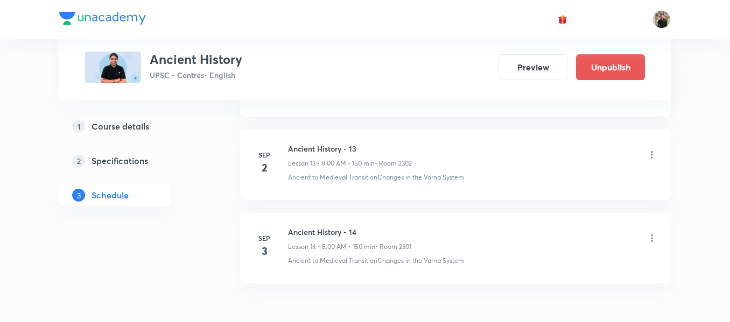
scroll to position [1646, 0]
click at [326, 236] on h6 "Ancient History - 14" at bounding box center [349, 231] width 123 height 11
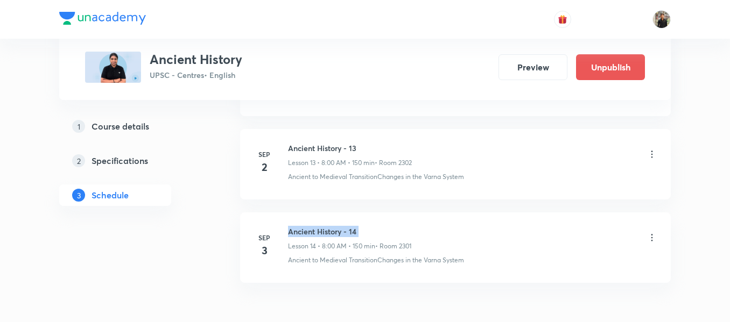
copy h6 "Ancient History - 14"
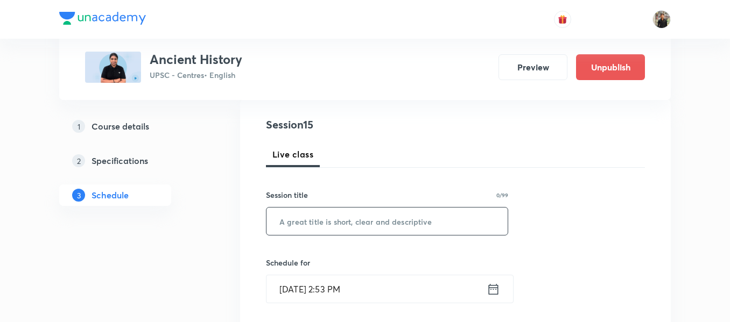
scroll to position [116, 0]
click at [308, 214] on input "text" at bounding box center [386, 220] width 241 height 27
paste input "Ancient History - 14"
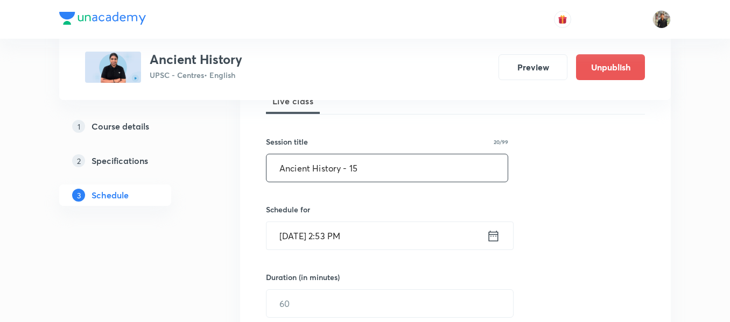
scroll to position [170, 0]
type input "Ancient History - 15"
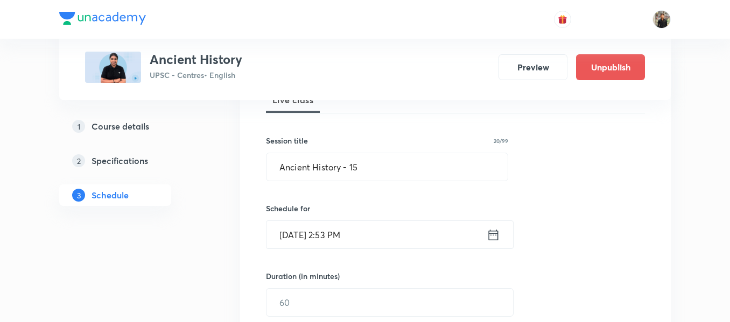
click at [493, 231] on icon at bounding box center [494, 234] width 10 height 11
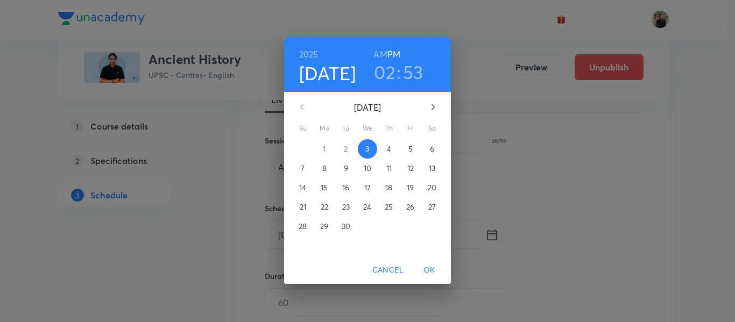
click at [387, 150] on p "4" at bounding box center [389, 149] width 4 height 11
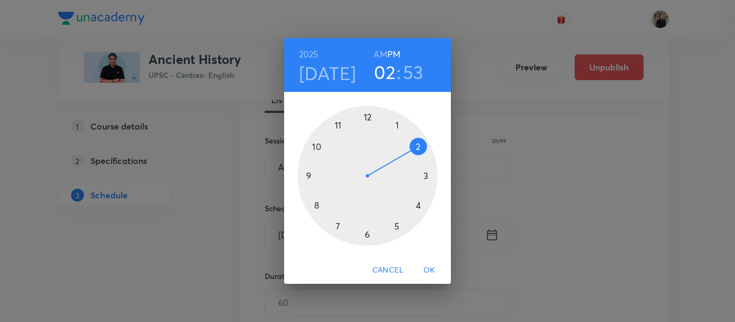
click at [317, 204] on div at bounding box center [368, 176] width 140 height 140
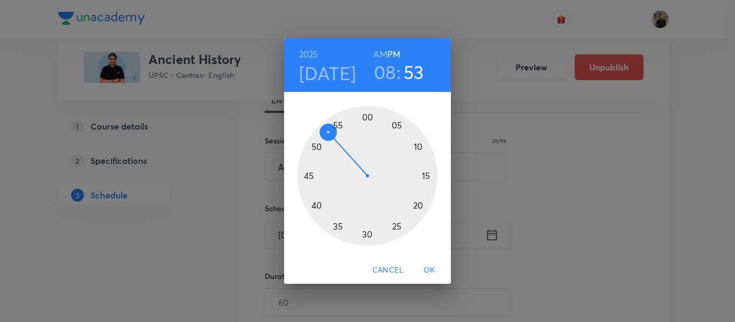
click at [368, 117] on div at bounding box center [368, 176] width 140 height 140
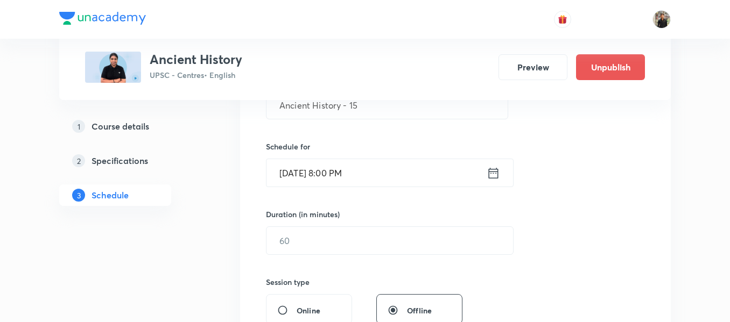
scroll to position [232, 0]
click at [356, 246] on input "text" at bounding box center [389, 240] width 246 height 27
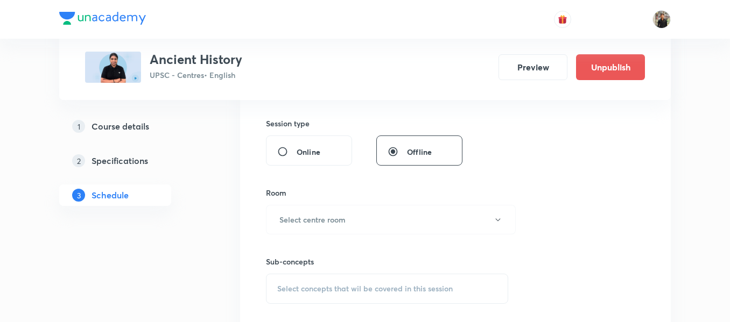
scroll to position [391, 0]
type input "150"
click at [356, 237] on div "Sub-concepts Select concepts that wil be covered in this session" at bounding box center [387, 268] width 242 height 69
click at [356, 234] on button "Select centre room" at bounding box center [391, 219] width 250 height 30
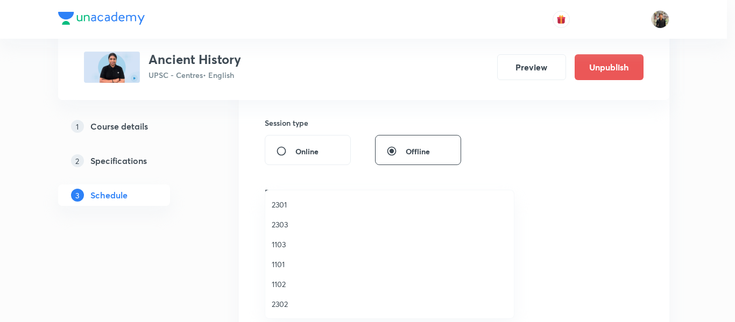
click at [279, 305] on span "2302" at bounding box center [390, 304] width 236 height 11
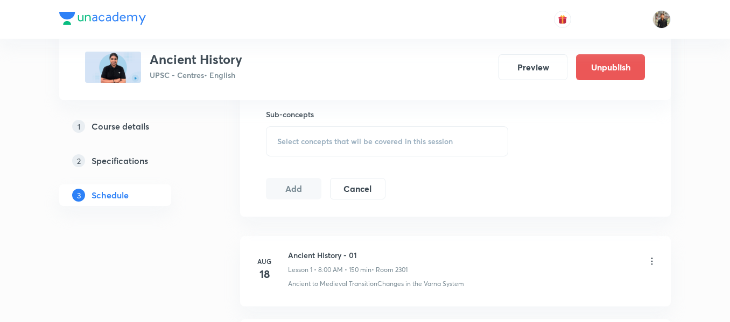
scroll to position [539, 0]
click at [295, 145] on div "Select concepts that wil be covered in this session" at bounding box center [387, 140] width 242 height 30
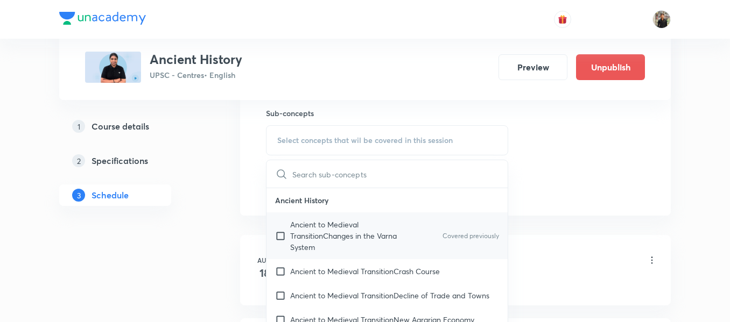
click at [279, 237] on input "checkbox" at bounding box center [282, 236] width 15 height 34
checkbox input "true"
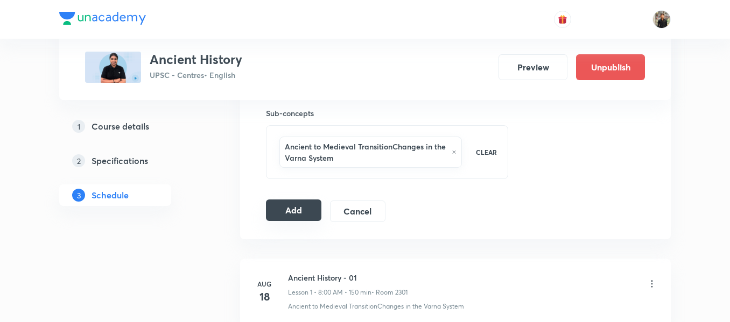
click at [280, 213] on button "Add" at bounding box center [293, 211] width 55 height 22
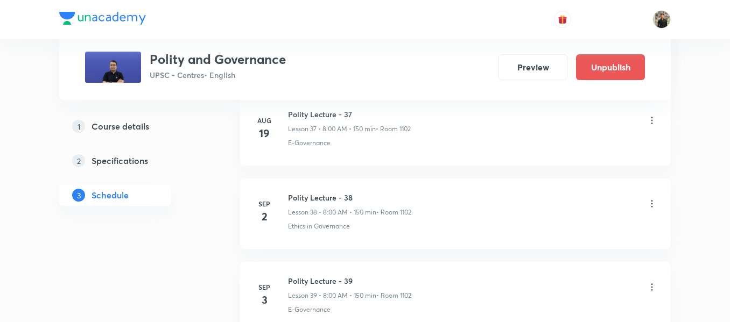
scroll to position [3793, 0]
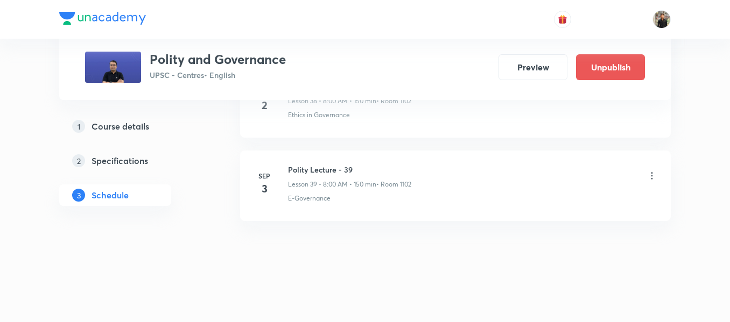
click at [303, 167] on h6 "Polity Lecture - 39" at bounding box center [349, 169] width 123 height 11
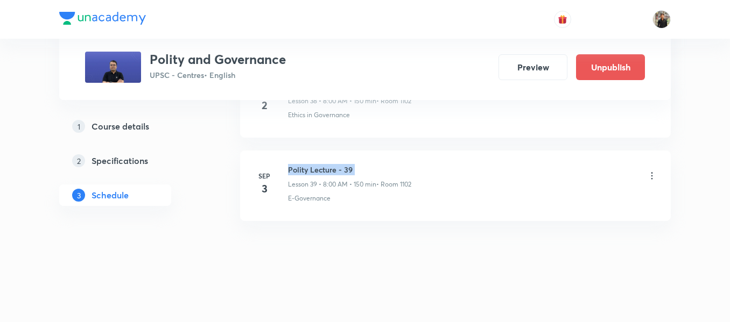
copy h6 "Polity Lecture - 39"
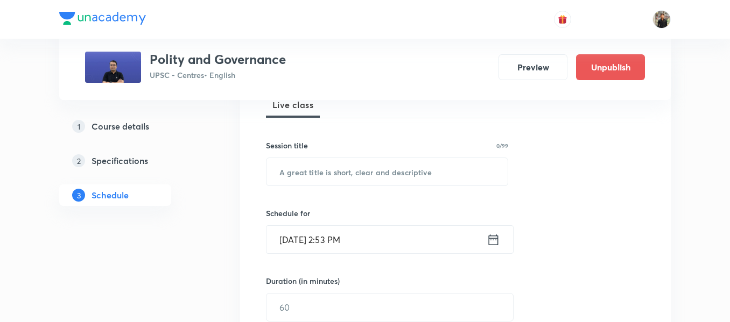
scroll to position [166, 0]
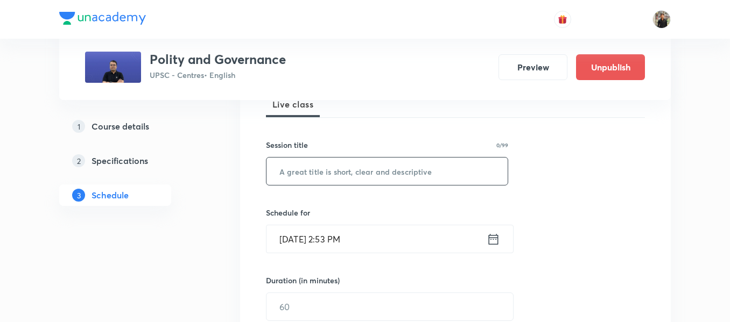
click at [302, 167] on input "text" at bounding box center [386, 171] width 241 height 27
paste input "Polity Lecture - 39"
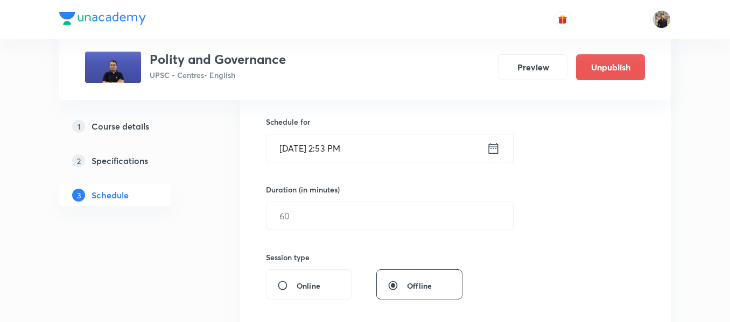
scroll to position [257, 0]
type input "Polity Lecture - 40"
click at [490, 145] on icon at bounding box center [492, 147] width 13 height 15
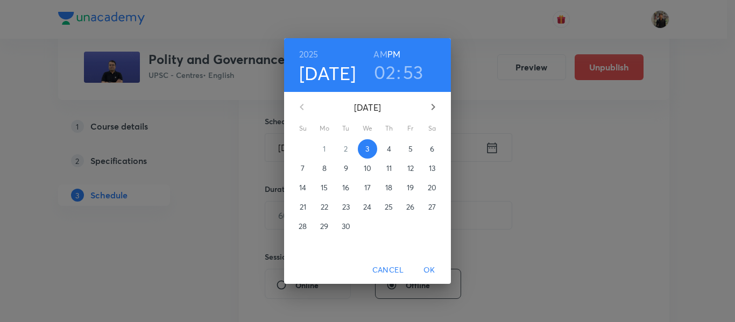
click at [392, 150] on span "4" at bounding box center [388, 149] width 19 height 11
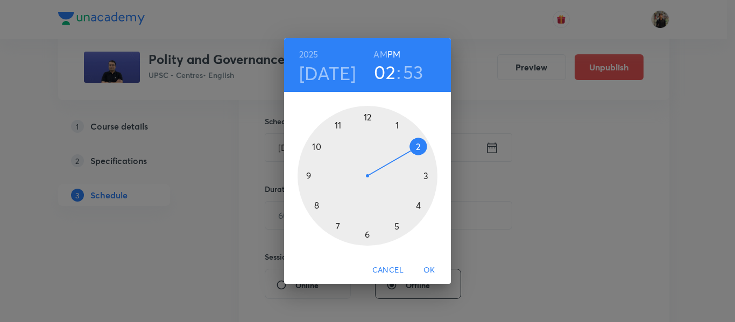
click at [315, 206] on div at bounding box center [368, 176] width 140 height 140
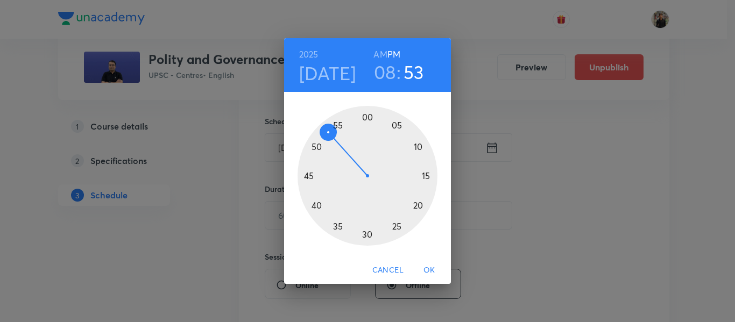
click at [382, 55] on h6 "AM" at bounding box center [379, 54] width 13 height 15
click at [368, 117] on div at bounding box center [368, 176] width 140 height 140
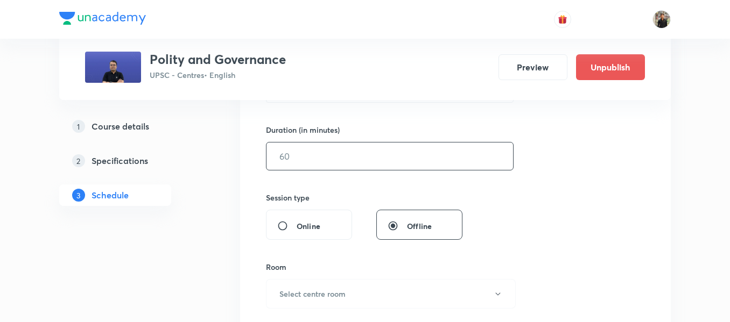
scroll to position [328, 0]
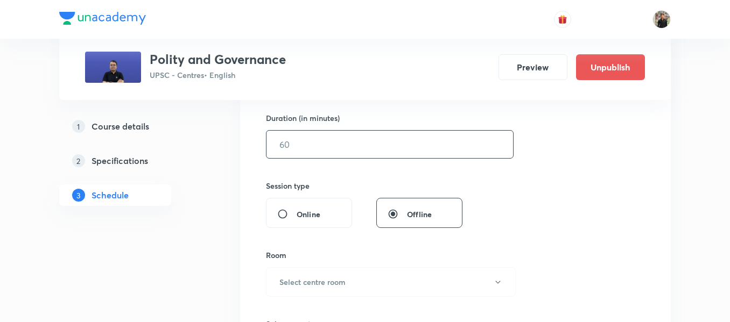
click at [346, 158] on input "text" at bounding box center [389, 144] width 246 height 27
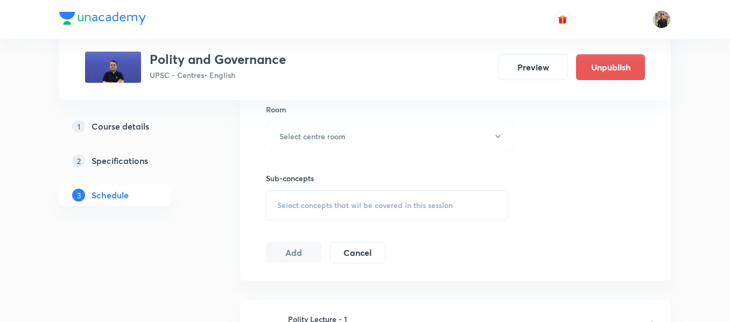
scroll to position [475, 0]
type input "150"
click at [343, 137] on h6 "Select centre room" at bounding box center [312, 135] width 66 height 11
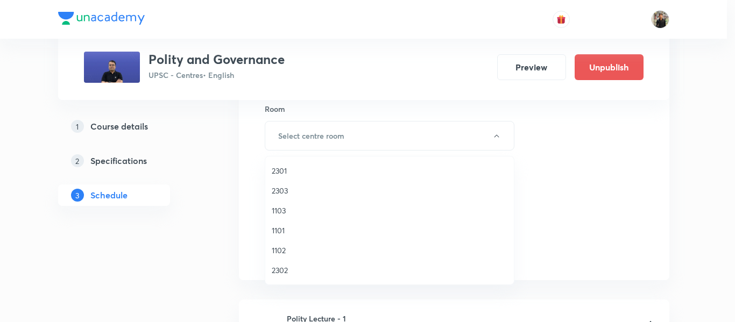
click at [304, 256] on span "1102" at bounding box center [390, 250] width 236 height 11
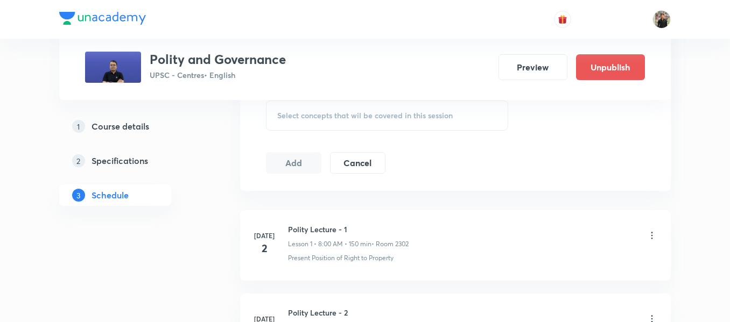
scroll to position [566, 0]
click at [300, 117] on span "Select concepts that wil be covered in this session" at bounding box center [364, 114] width 175 height 9
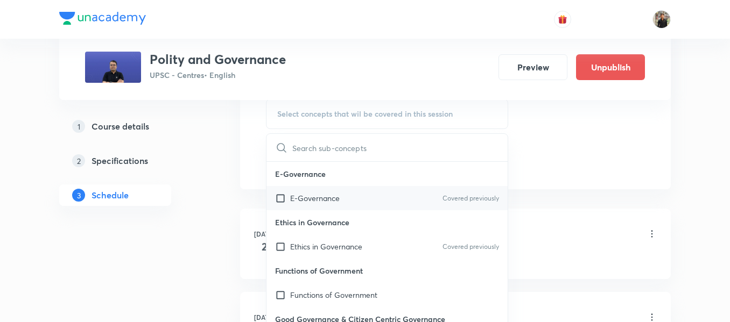
click at [277, 197] on input "checkbox" at bounding box center [282, 198] width 15 height 11
checkbox input "true"
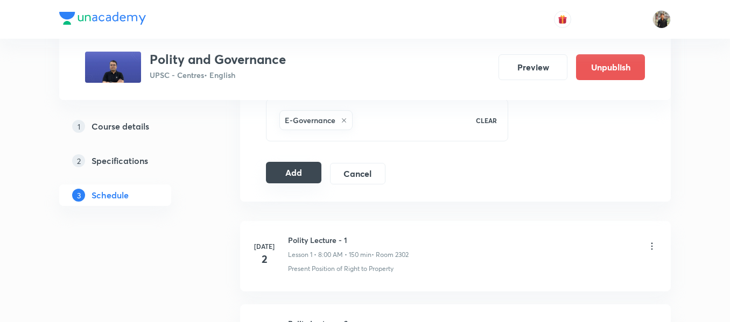
click at [303, 165] on button "Add" at bounding box center [293, 173] width 55 height 22
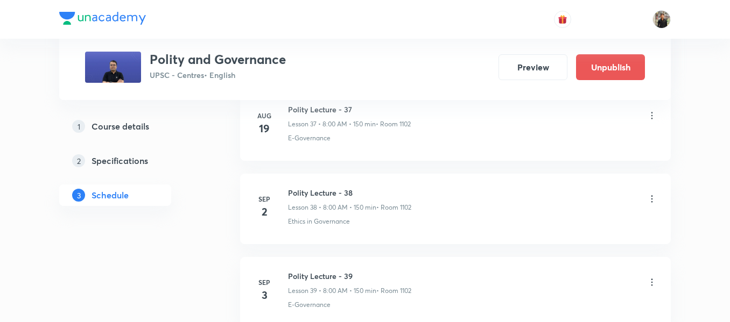
scroll to position [3805, 0]
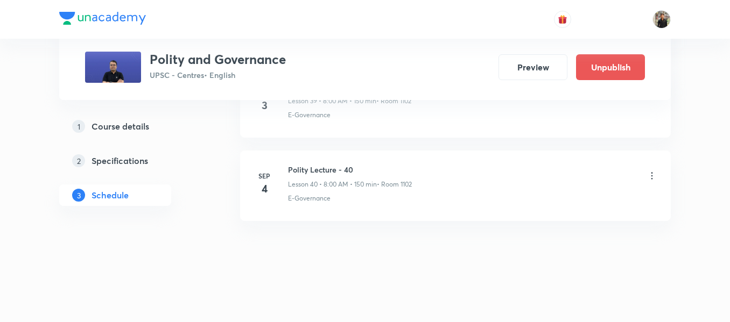
scroll to position [3778, 0]
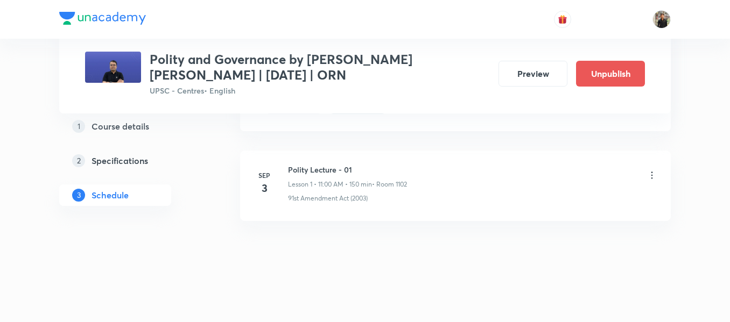
click at [328, 165] on h6 "Polity Lecture - 01" at bounding box center [347, 169] width 119 height 11
copy h6 "Polity Lecture - 01"
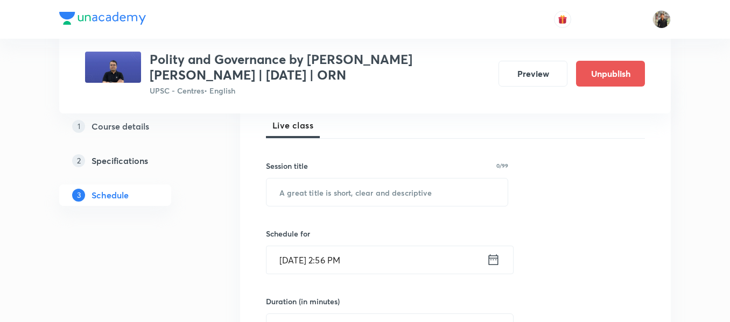
scroll to position [161, 0]
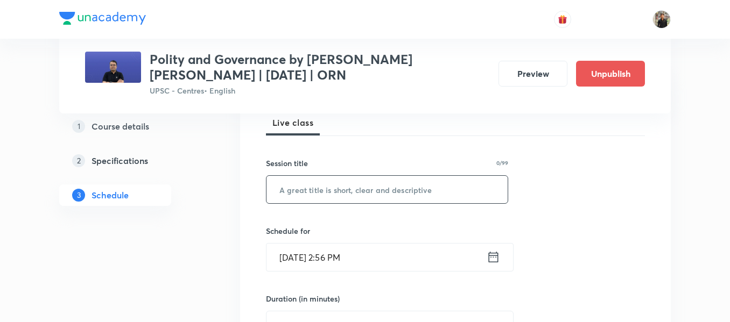
click at [313, 194] on input "text" at bounding box center [386, 189] width 241 height 27
paste input "Polity Lecture - 01"
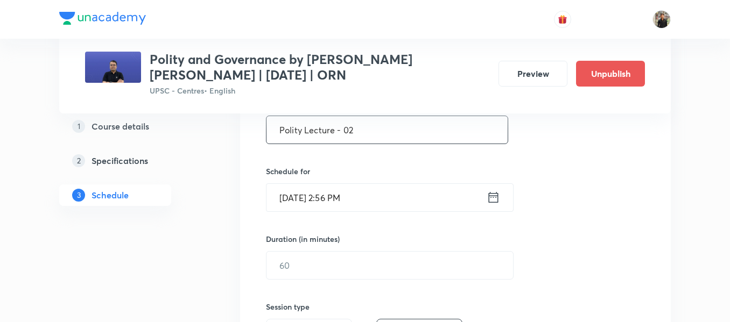
scroll to position [223, 0]
type input "Polity Lecture - 02"
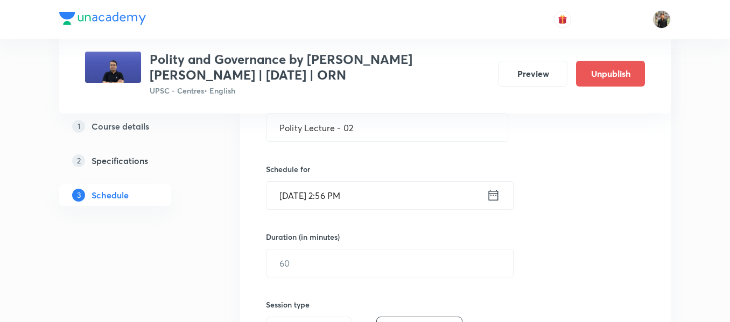
click at [496, 200] on icon at bounding box center [492, 195] width 13 height 15
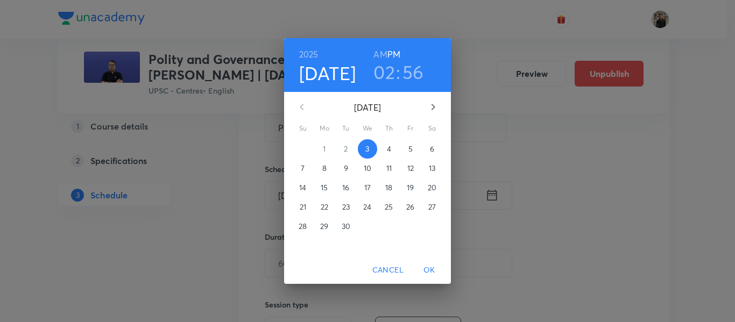
click at [390, 144] on p "4" at bounding box center [389, 149] width 4 height 11
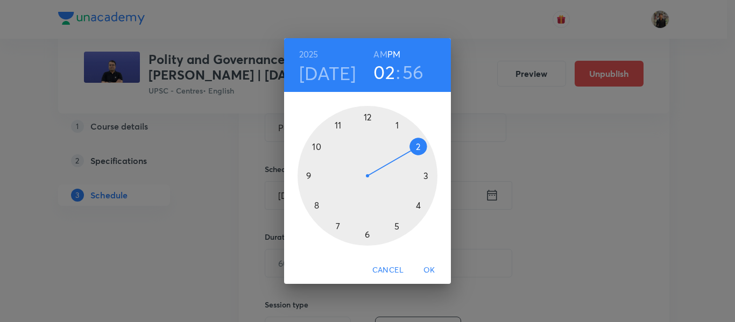
click at [339, 123] on div at bounding box center [368, 176] width 140 height 140
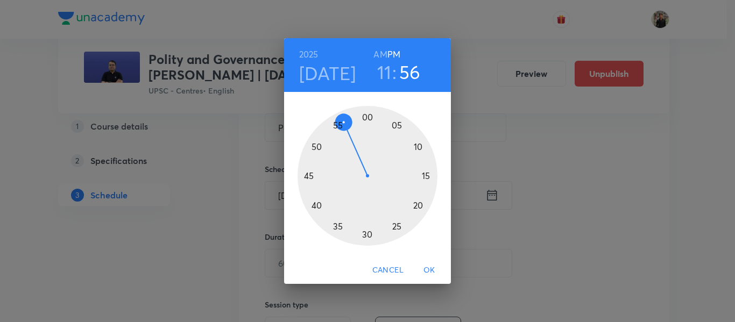
click at [379, 55] on h6 "AM" at bounding box center [379, 54] width 13 height 15
click at [367, 112] on div at bounding box center [368, 176] width 140 height 140
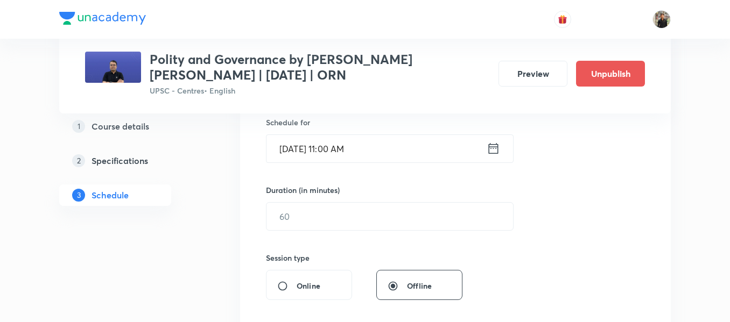
scroll to position [271, 0]
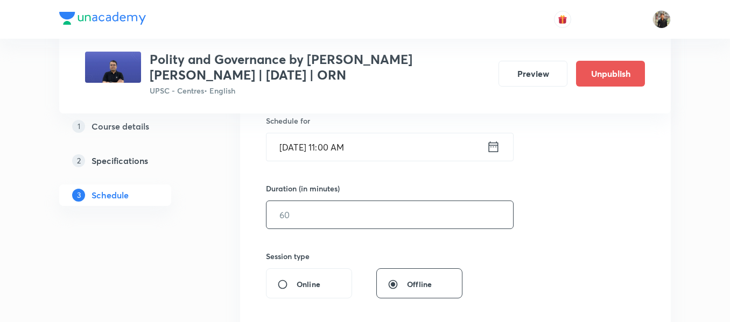
click at [347, 208] on input "text" at bounding box center [389, 214] width 246 height 27
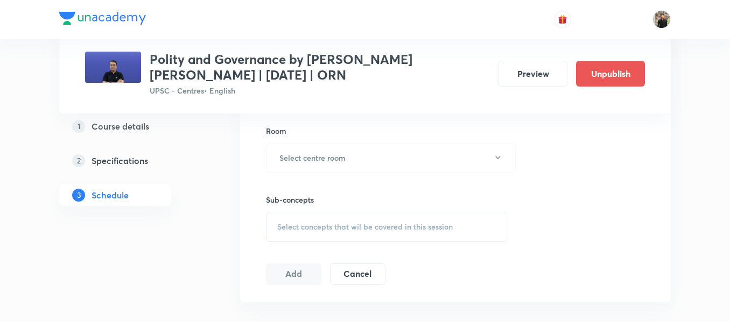
scroll to position [475, 0]
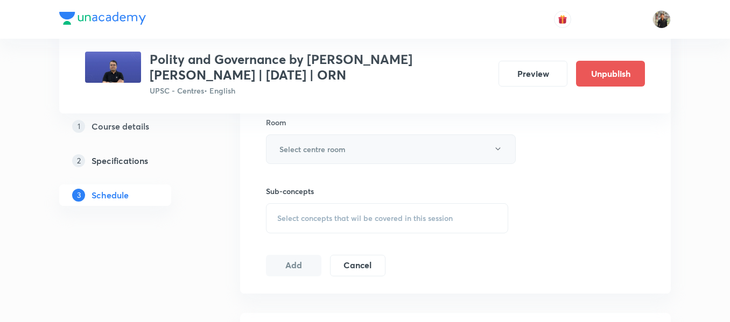
type input "150"
click at [341, 154] on h6 "Select centre room" at bounding box center [312, 149] width 66 height 11
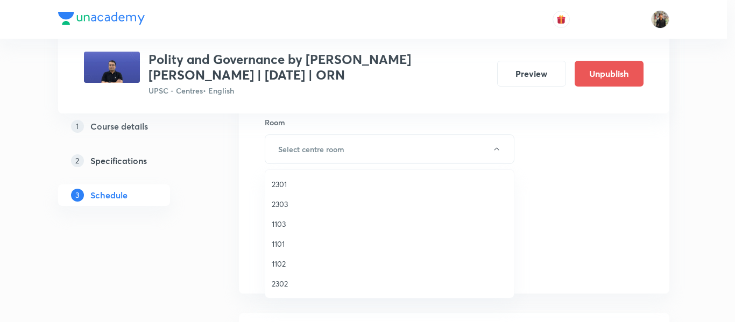
click at [278, 267] on span "1102" at bounding box center [390, 263] width 236 height 11
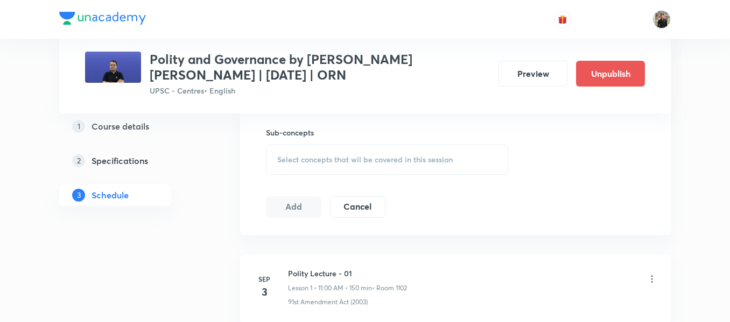
scroll to position [534, 0]
click at [291, 168] on div "Select concepts that wil be covered in this session" at bounding box center [387, 159] width 242 height 30
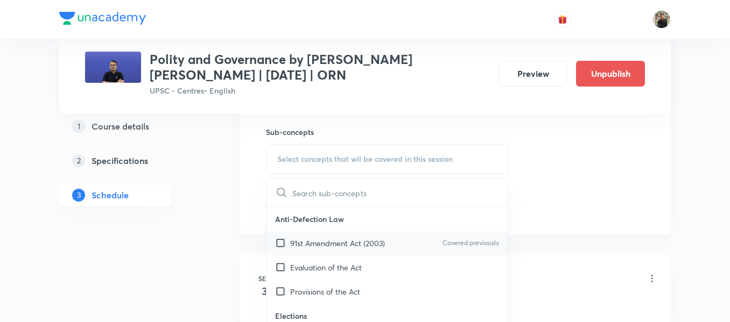
click at [280, 243] on input "checkbox" at bounding box center [282, 243] width 15 height 11
checkbox input "true"
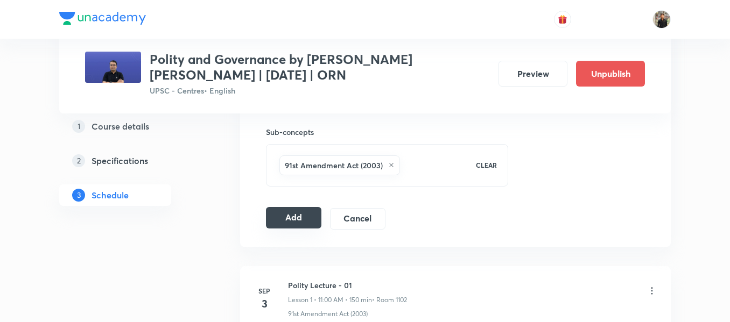
click at [302, 224] on button "Add" at bounding box center [293, 218] width 55 height 22
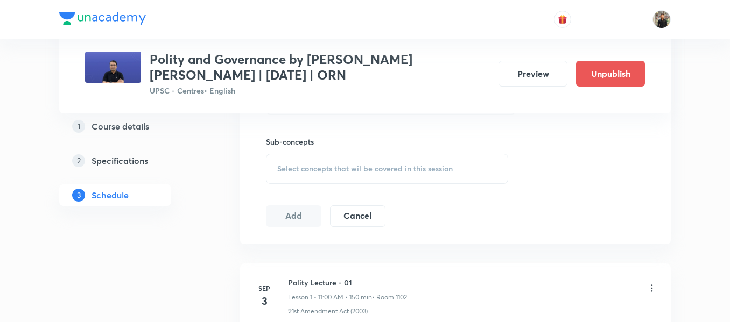
scroll to position [721, 0]
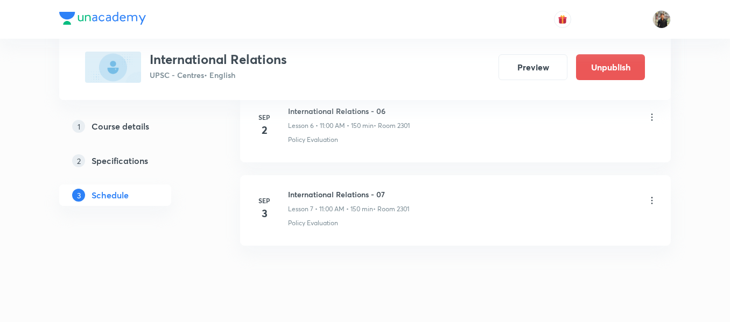
scroll to position [1124, 0]
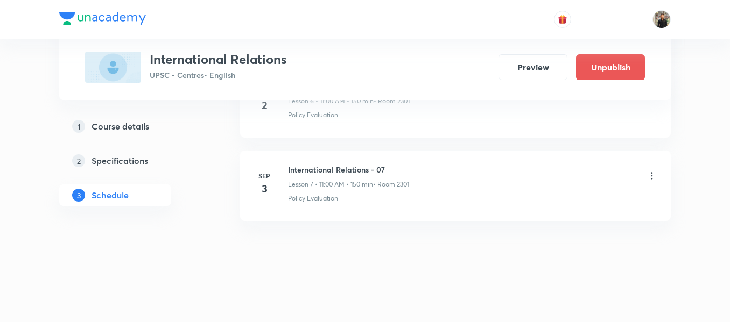
click at [310, 172] on h6 "International Relations - 07" at bounding box center [348, 169] width 121 height 11
copy h6 "International Relations - 07"
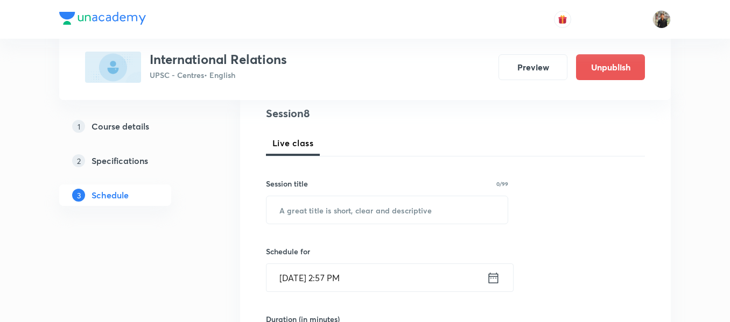
scroll to position [132, 0]
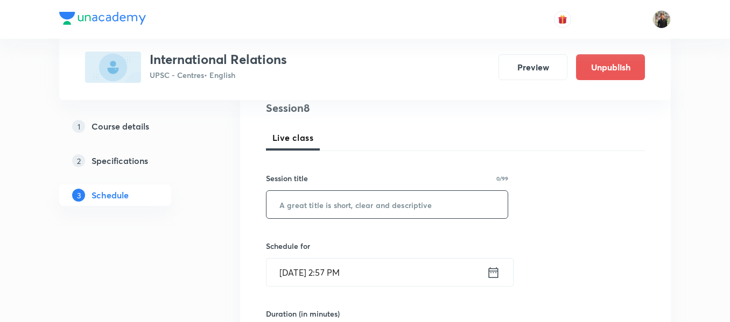
click at [313, 213] on input "text" at bounding box center [386, 204] width 241 height 27
paste input "International Relations - 07"
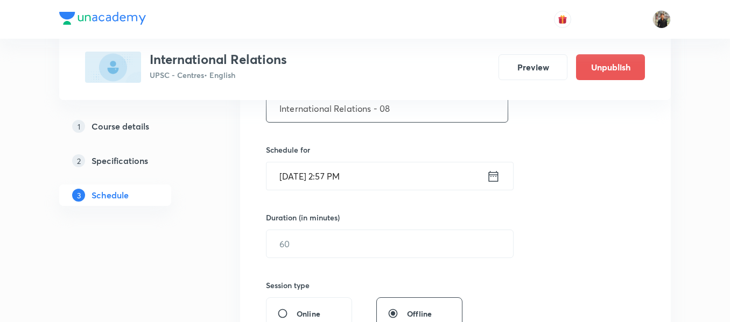
scroll to position [231, 0]
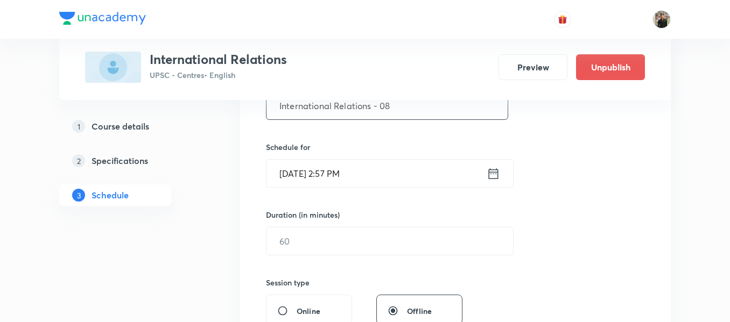
type input "International Relations - 08"
click at [492, 180] on icon at bounding box center [492, 173] width 13 height 15
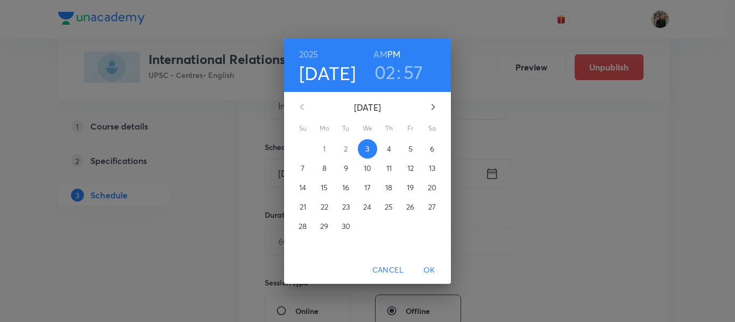
click at [386, 151] on span "4" at bounding box center [388, 149] width 19 height 11
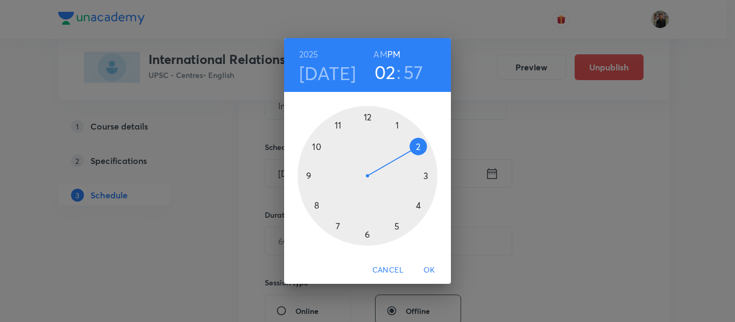
click at [337, 122] on div at bounding box center [368, 176] width 140 height 140
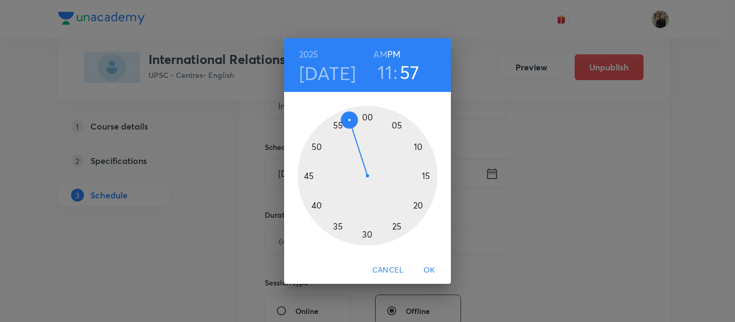
click at [376, 50] on h6 "AM" at bounding box center [379, 54] width 13 height 15
click at [366, 117] on div at bounding box center [368, 176] width 140 height 140
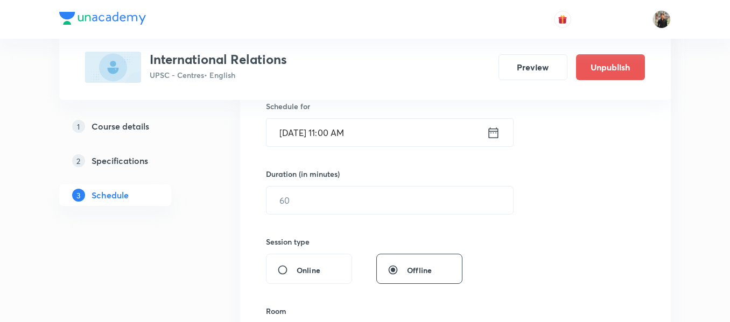
scroll to position [276, 0]
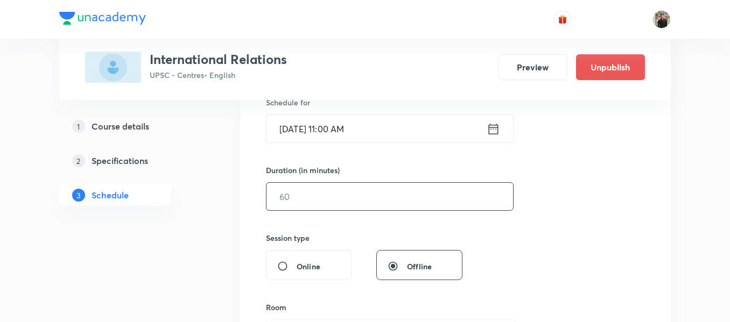
click at [357, 199] on input "text" at bounding box center [389, 196] width 246 height 27
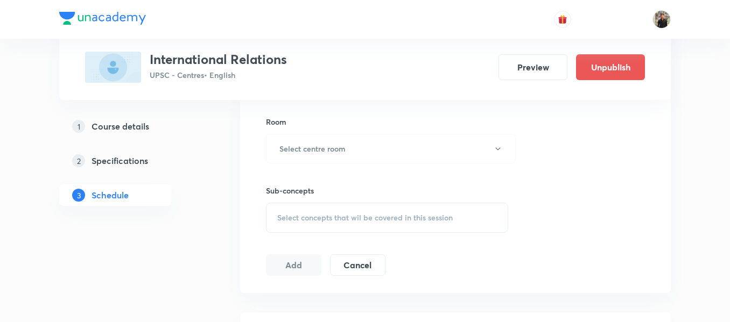
scroll to position [462, 0]
type input "150"
click at [356, 154] on button "Select centre room" at bounding box center [391, 148] width 250 height 30
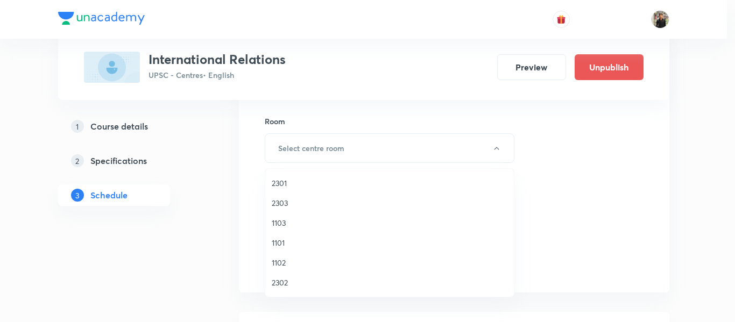
click at [286, 185] on span "2301" at bounding box center [390, 183] width 236 height 11
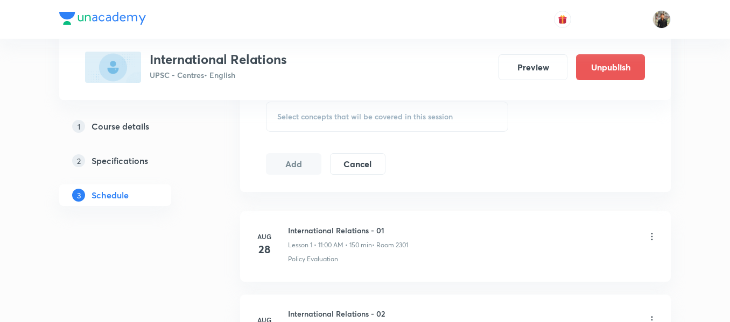
scroll to position [562, 0]
click at [312, 115] on span "Select concepts that wil be covered in this session" at bounding box center [364, 117] width 175 height 9
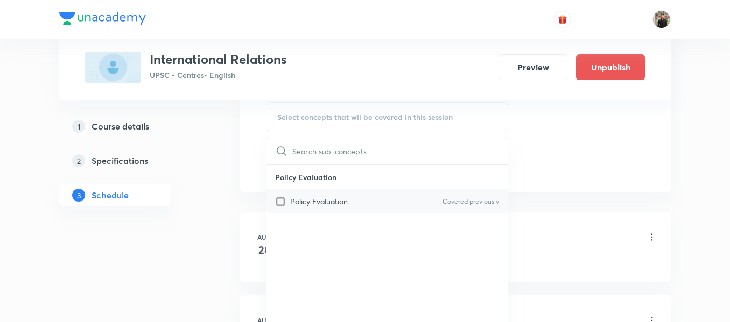
click at [281, 201] on input "checkbox" at bounding box center [282, 201] width 15 height 11
checkbox input "true"
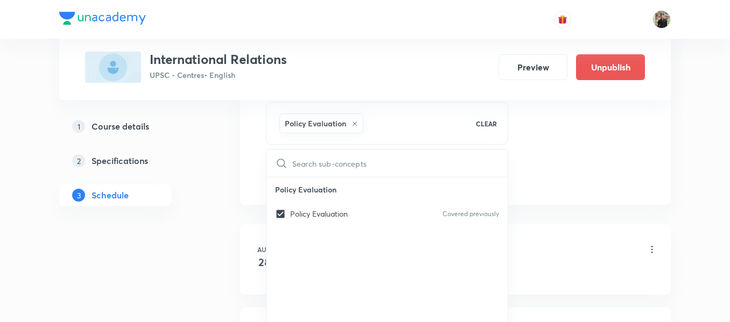
click at [193, 182] on div "1 Course details 2 Specifications 3 Schedule" at bounding box center [132, 167] width 146 height 103
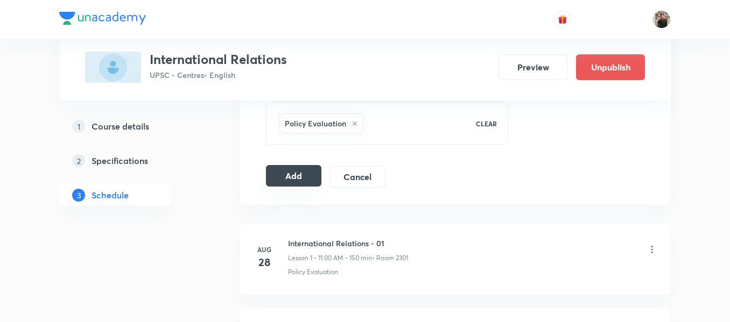
click at [283, 174] on button "Add" at bounding box center [293, 176] width 55 height 22
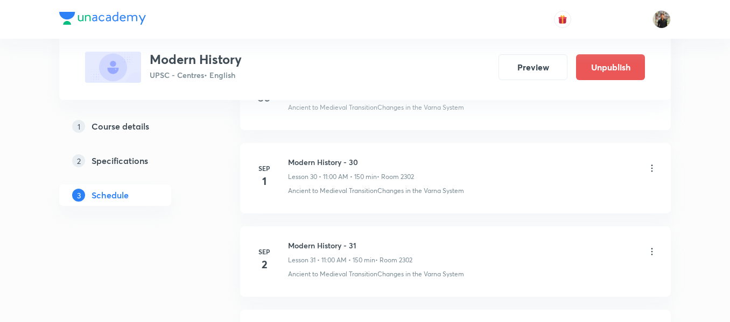
scroll to position [3209, 0]
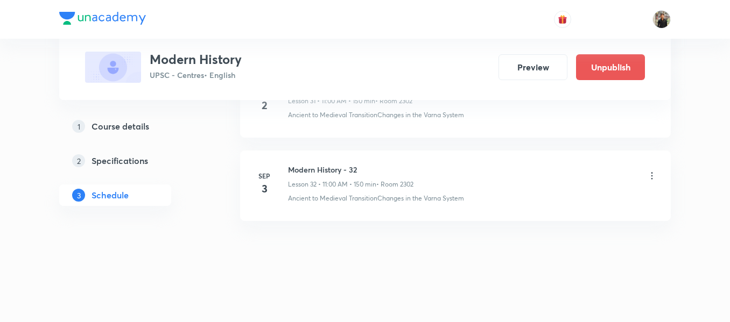
click at [317, 170] on h6 "Modern History - 32" at bounding box center [350, 169] width 125 height 11
copy h6 "Modern History - 32"
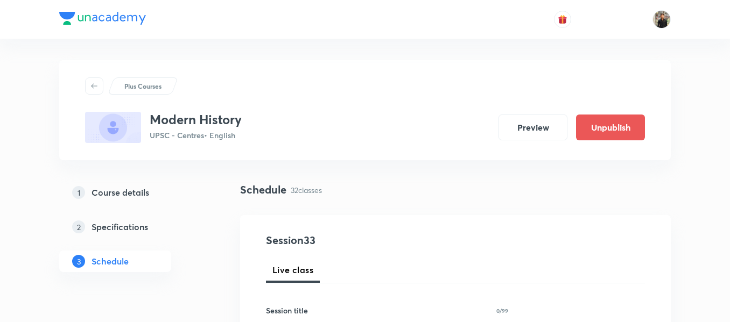
scroll to position [101, 0]
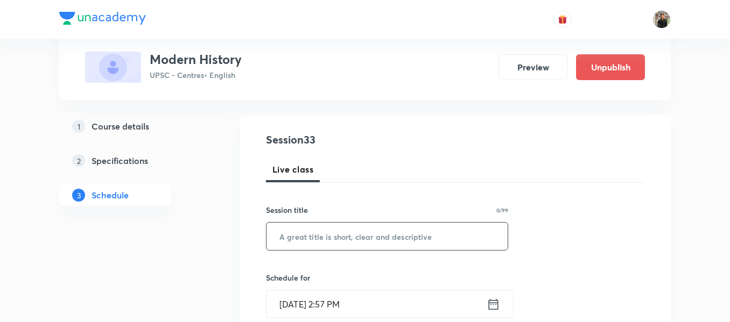
click at [295, 230] on input "text" at bounding box center [386, 236] width 241 height 27
paste input "Modern History - 32"
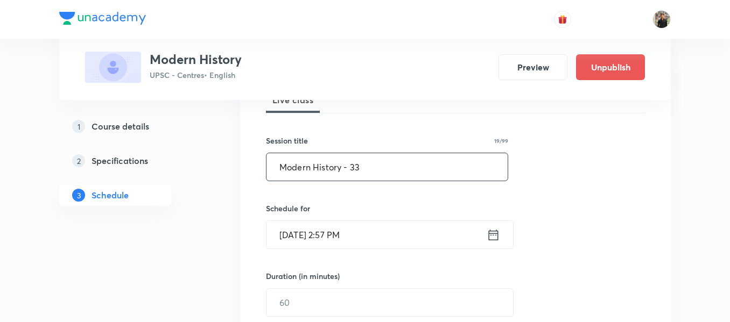
scroll to position [171, 0]
type input "Modern History - 33"
click at [493, 231] on icon at bounding box center [492, 234] width 13 height 15
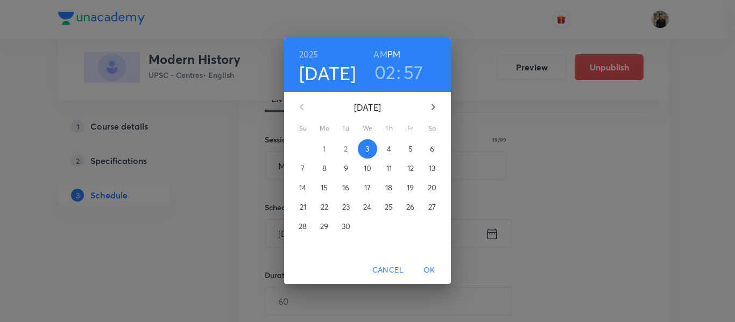
click at [389, 147] on p "4" at bounding box center [389, 149] width 4 height 11
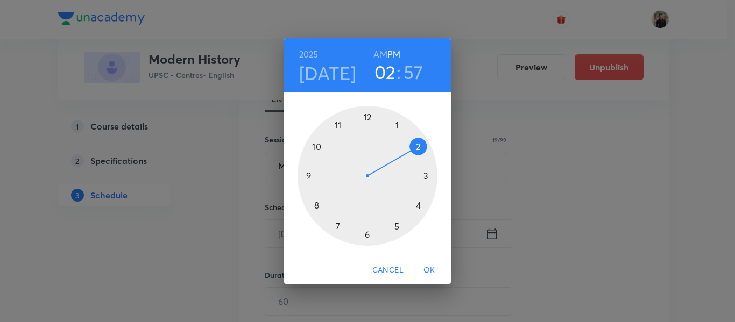
click at [338, 125] on div at bounding box center [368, 176] width 140 height 140
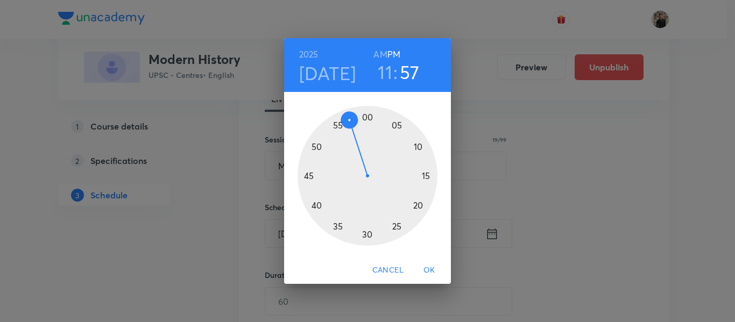
click at [383, 51] on h6 "AM" at bounding box center [379, 54] width 13 height 15
click at [368, 114] on div at bounding box center [368, 176] width 140 height 140
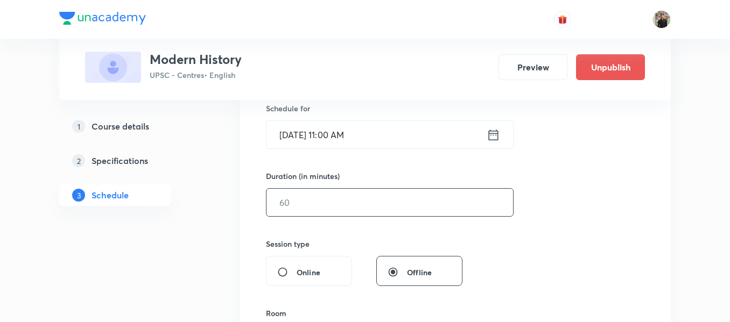
scroll to position [271, 0]
click at [340, 196] on input "text" at bounding box center [389, 201] width 246 height 27
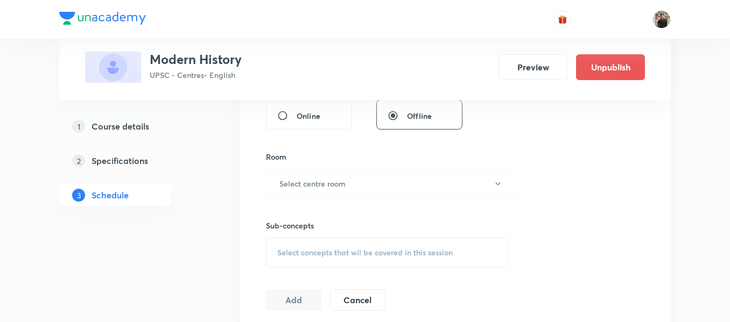
scroll to position [427, 0]
type input "150"
click at [339, 190] on button "Select centre room" at bounding box center [391, 183] width 250 height 30
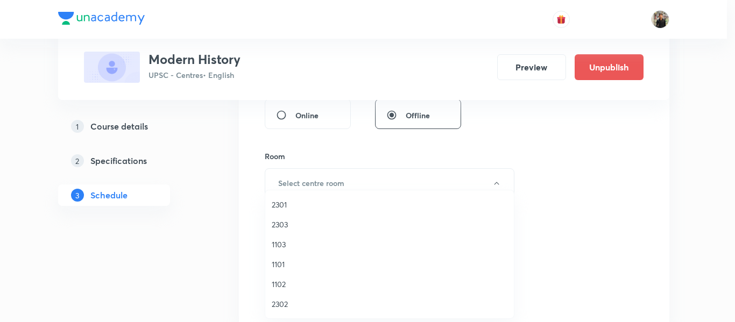
click at [290, 301] on span "2302" at bounding box center [390, 304] width 236 height 11
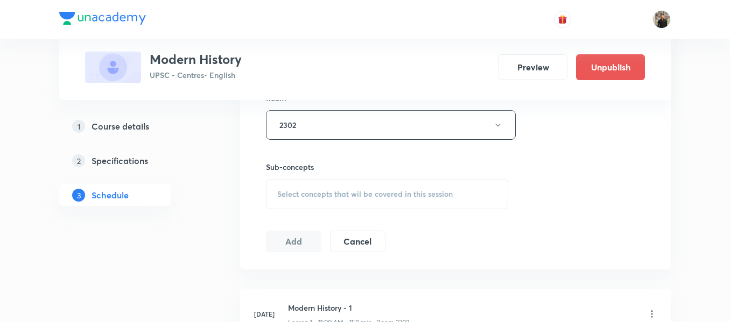
scroll to position [486, 0]
click at [317, 182] on div "Select concepts that wil be covered in this session" at bounding box center [387, 193] width 242 height 30
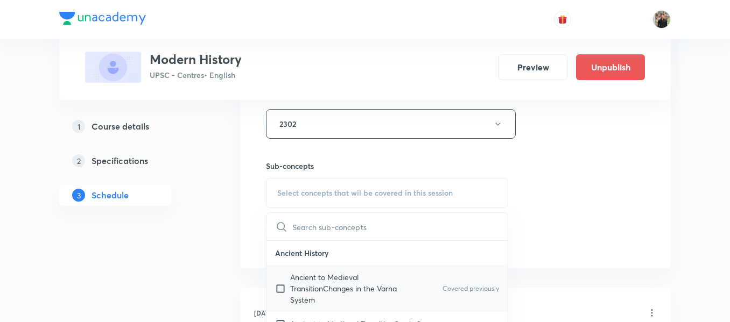
click at [278, 288] on input "checkbox" at bounding box center [282, 289] width 15 height 34
checkbox input "true"
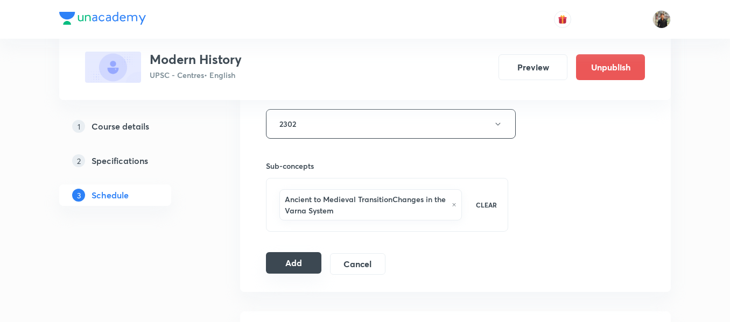
click at [294, 258] on button "Add" at bounding box center [293, 263] width 55 height 22
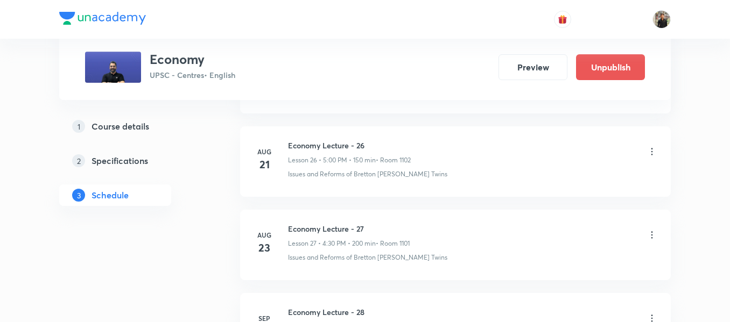
scroll to position [2959, 0]
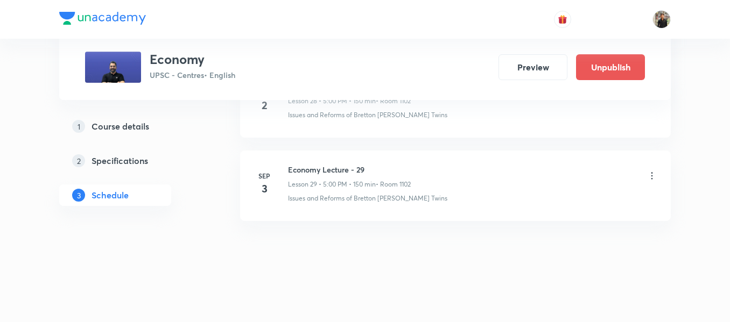
click at [307, 173] on h6 "Economy Lecture - 29" at bounding box center [349, 169] width 123 height 11
copy h6 "Economy Lecture - 29"
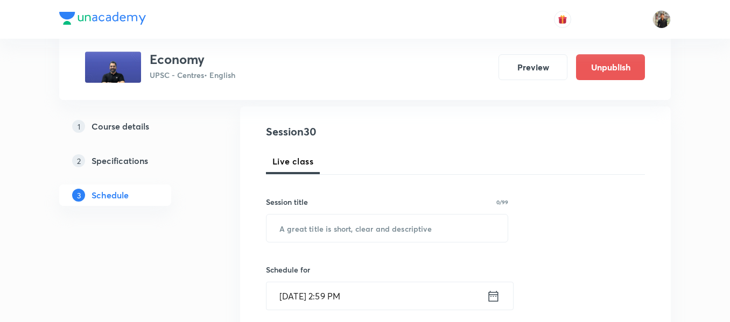
scroll to position [115, 0]
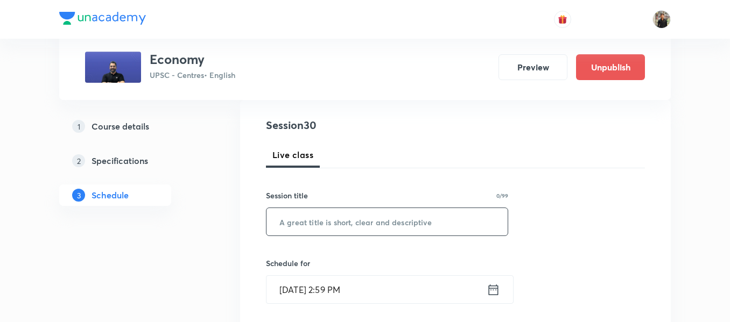
click at [307, 213] on input "text" at bounding box center [386, 221] width 241 height 27
paste input "Economy Lecture - 29"
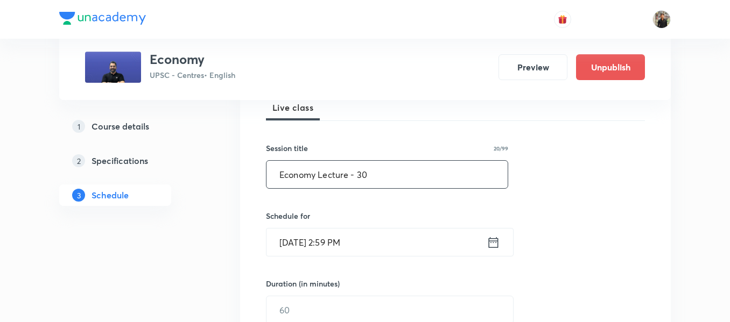
scroll to position [211, 0]
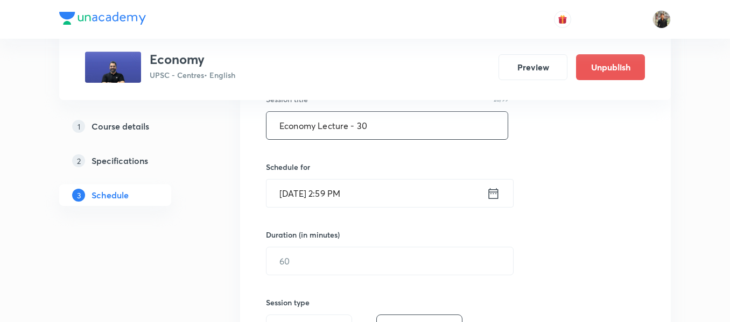
type input "Economy Lecture - 30"
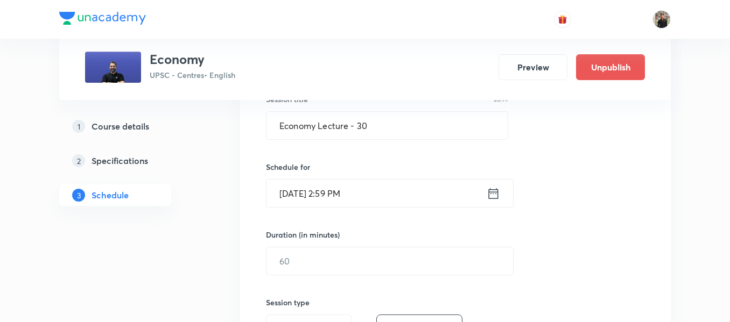
click at [492, 199] on icon at bounding box center [492, 193] width 13 height 15
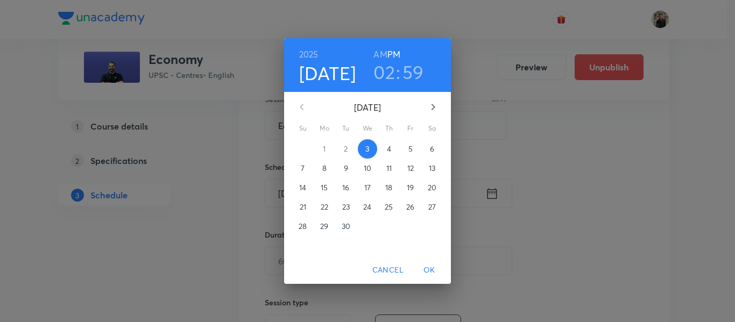
click at [391, 145] on p "4" at bounding box center [389, 149] width 4 height 11
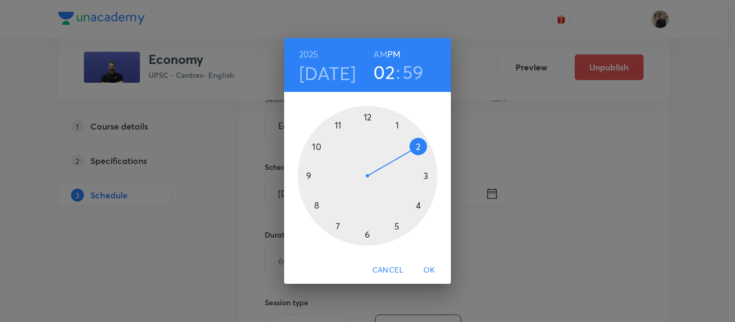
click at [394, 225] on div at bounding box center [368, 176] width 140 height 140
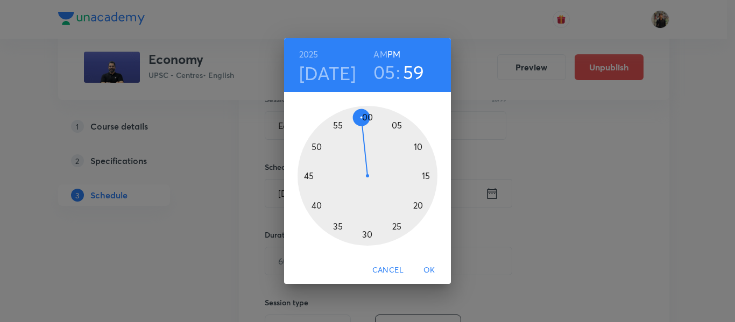
click at [368, 114] on div at bounding box center [368, 176] width 140 height 140
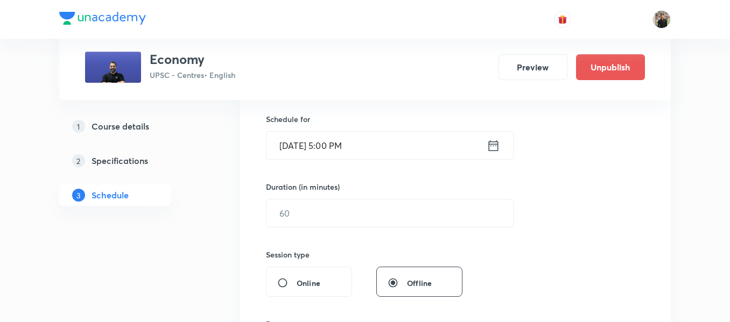
scroll to position [272, 0]
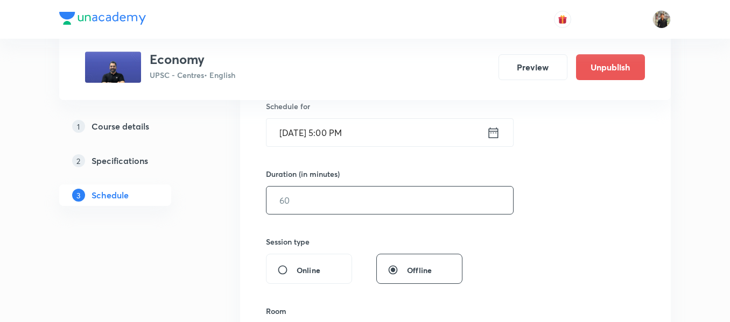
drag, startPoint x: 326, startPoint y: 183, endPoint x: 314, endPoint y: 197, distance: 18.3
click at [314, 197] on div "Duration (in minutes) ​" at bounding box center [364, 191] width 196 height 46
click at [314, 197] on input "text" at bounding box center [389, 200] width 246 height 27
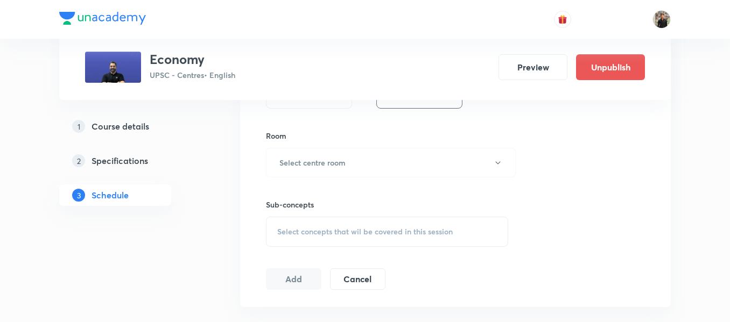
scroll to position [448, 0]
type input "150"
click at [317, 173] on button "Select centre room" at bounding box center [391, 162] width 250 height 30
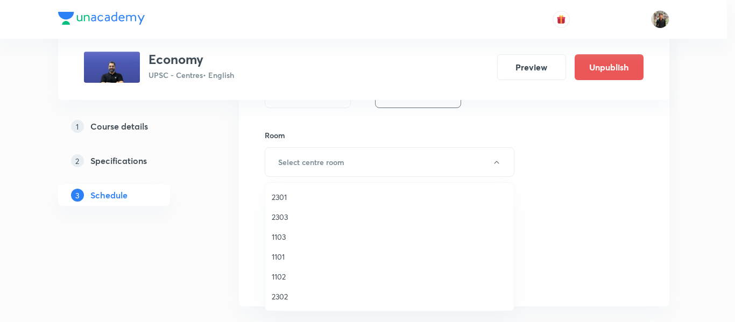
click at [284, 274] on span "1102" at bounding box center [390, 276] width 236 height 11
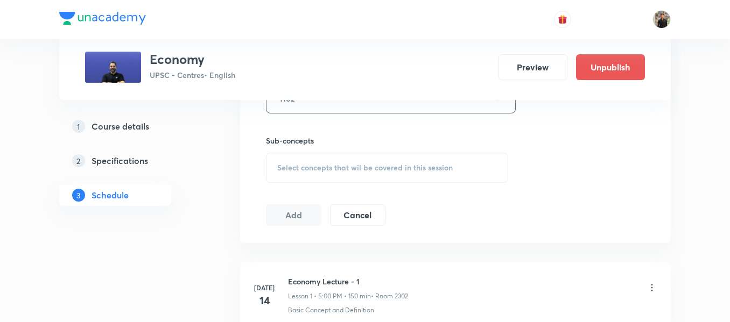
scroll to position [513, 0]
click at [311, 165] on span "Select concepts that wil be covered in this session" at bounding box center [364, 167] width 175 height 9
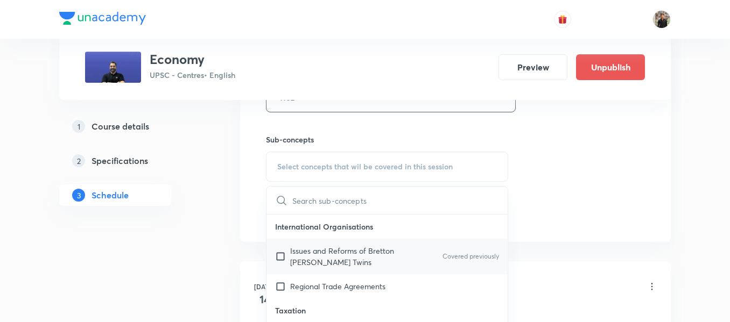
click at [279, 259] on input "checkbox" at bounding box center [282, 256] width 15 height 23
checkbox input "true"
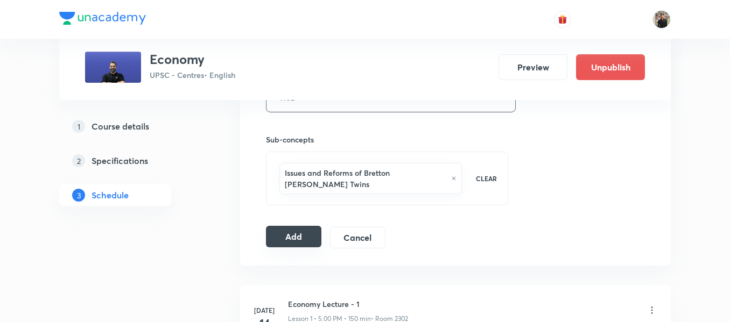
click at [277, 230] on button "Add" at bounding box center [293, 237] width 55 height 22
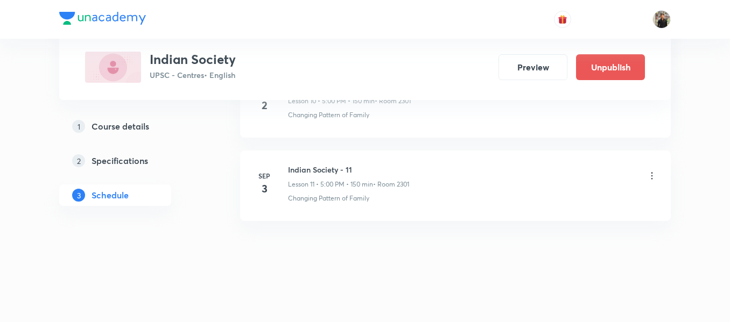
click at [655, 174] on icon at bounding box center [651, 176] width 11 height 11
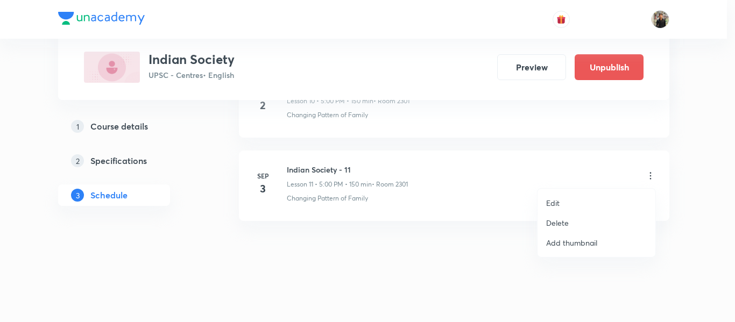
click at [552, 201] on p "Edit" at bounding box center [552, 202] width 13 height 11
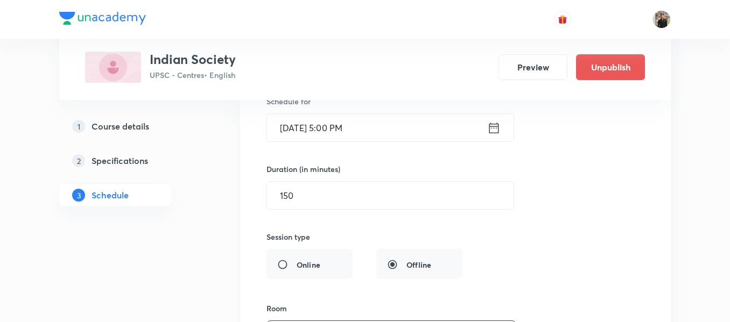
scroll to position [1080, 0]
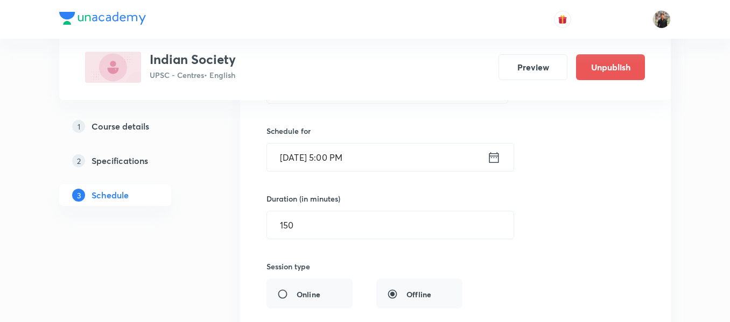
click at [491, 155] on icon at bounding box center [493, 157] width 13 height 15
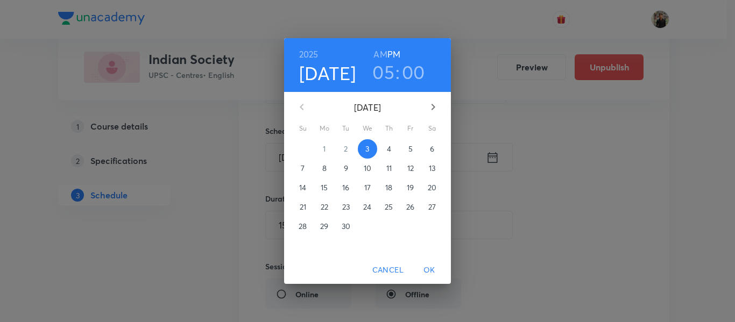
click at [389, 148] on p "4" at bounding box center [389, 149] width 4 height 11
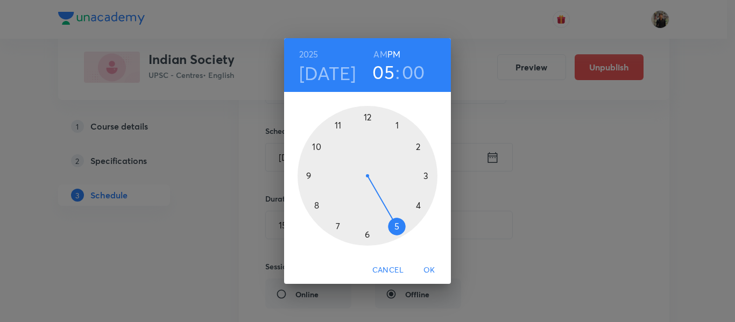
click at [422, 267] on span "OK" at bounding box center [429, 270] width 26 height 13
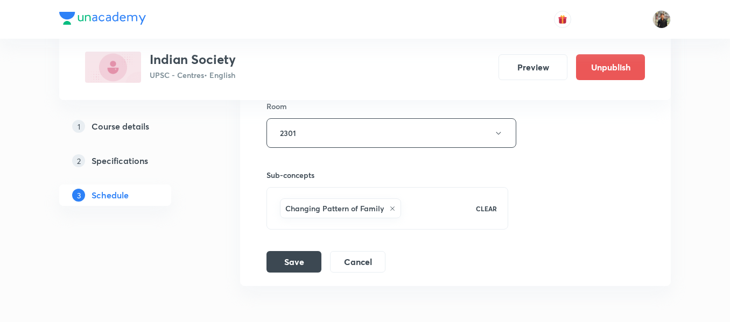
scroll to position [1312, 0]
click at [298, 263] on button "Save" at bounding box center [293, 261] width 55 height 22
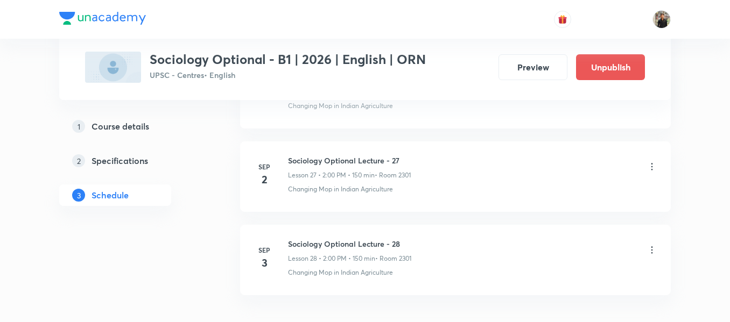
scroll to position [2945, 0]
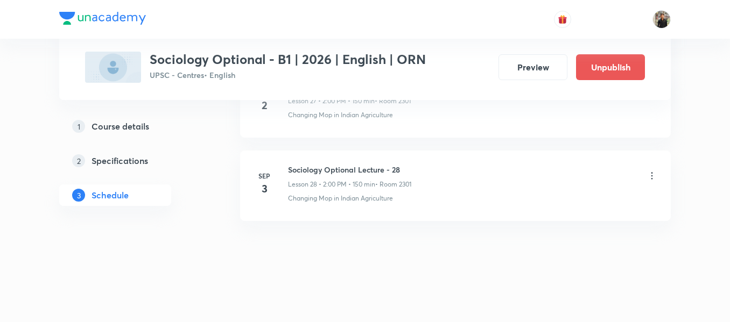
click at [350, 171] on h6 "Sociology Optional Lecture - 28" at bounding box center [349, 169] width 123 height 11
copy h6 "Sociology Optional Lecture - 28"
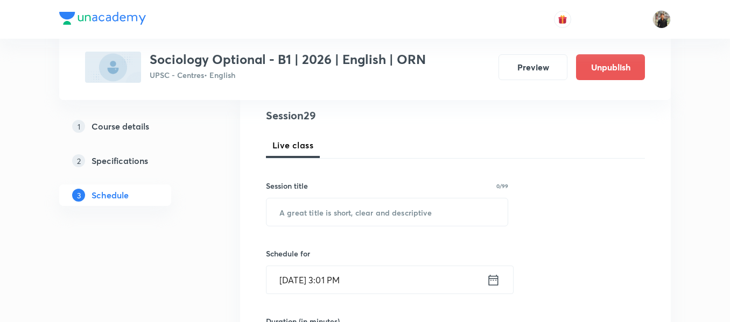
scroll to position [126, 0]
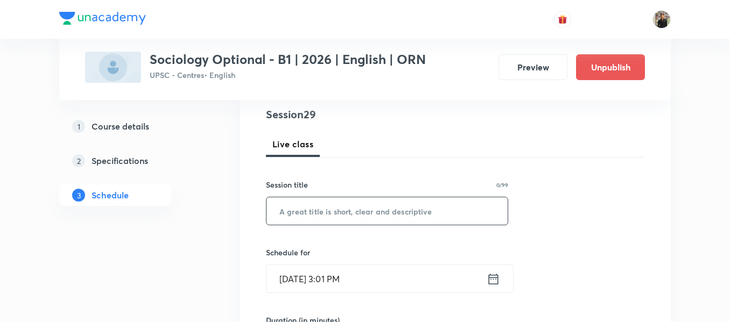
click at [345, 201] on input "text" at bounding box center [386, 210] width 241 height 27
paste input "Sociology Optional Lecture - 28"
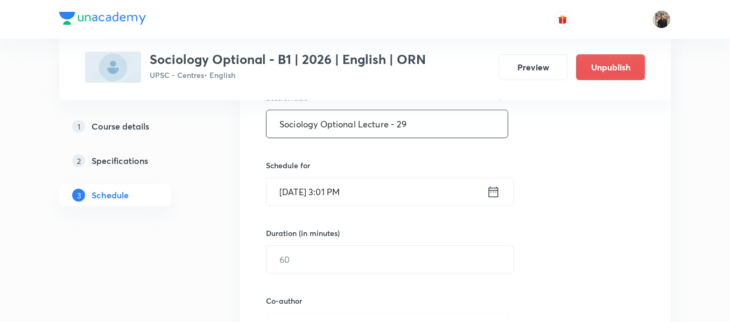
scroll to position [214, 0]
type input "Sociology Optional Lecture - 29"
click at [493, 188] on icon at bounding box center [494, 191] width 10 height 11
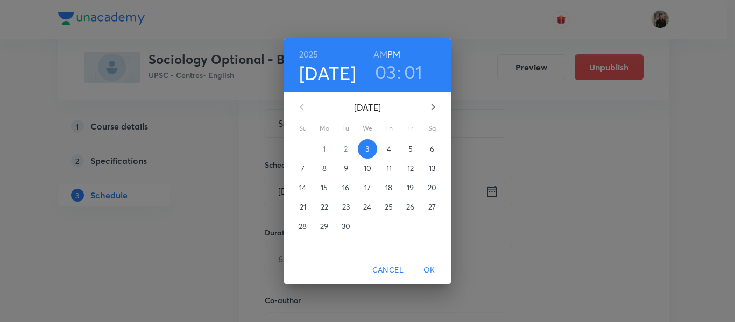
click at [389, 151] on p "4" at bounding box center [389, 149] width 4 height 11
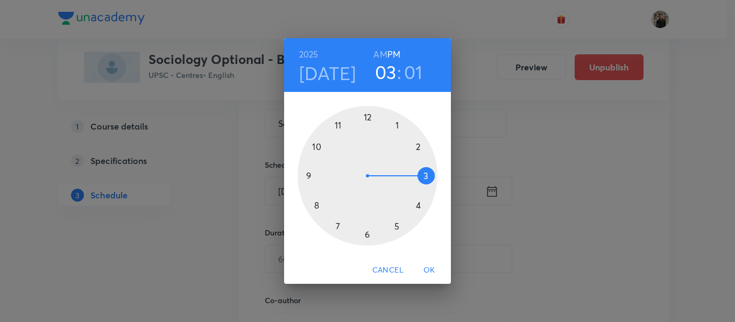
click at [426, 143] on div at bounding box center [368, 176] width 140 height 140
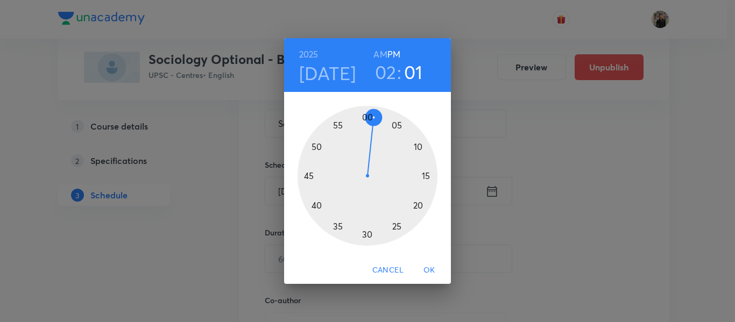
click at [366, 111] on div at bounding box center [368, 176] width 140 height 140
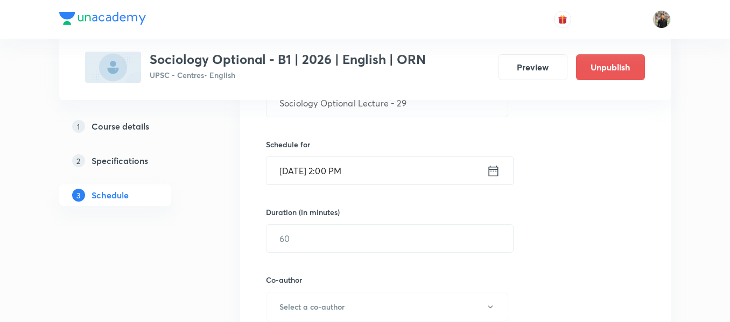
scroll to position [237, 0]
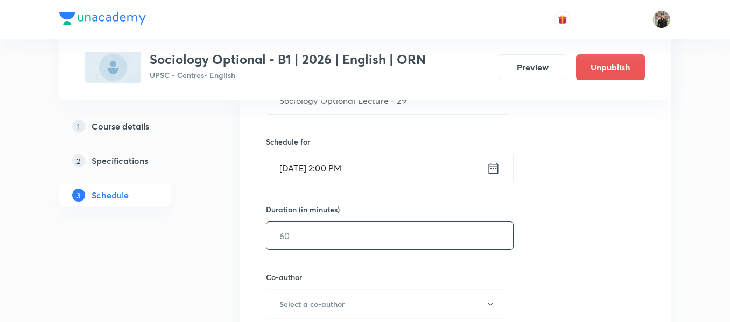
click at [342, 230] on input "text" at bounding box center [389, 235] width 246 height 27
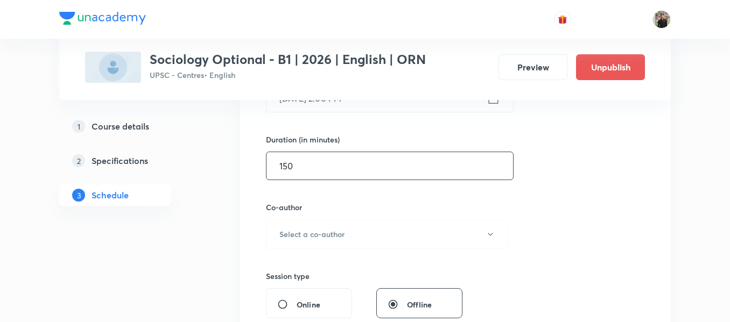
scroll to position [311, 0]
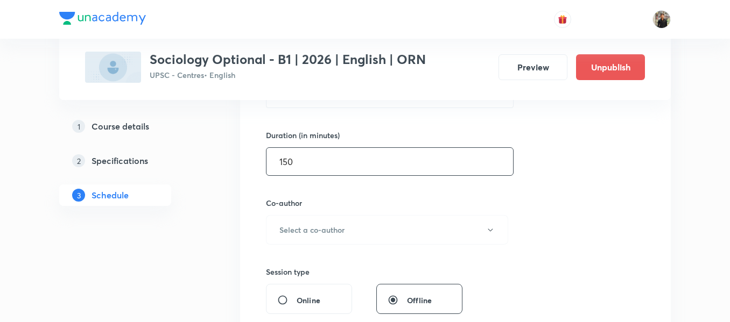
type input "150"
click at [342, 230] on h6 "Select a co-author" at bounding box center [311, 229] width 65 height 11
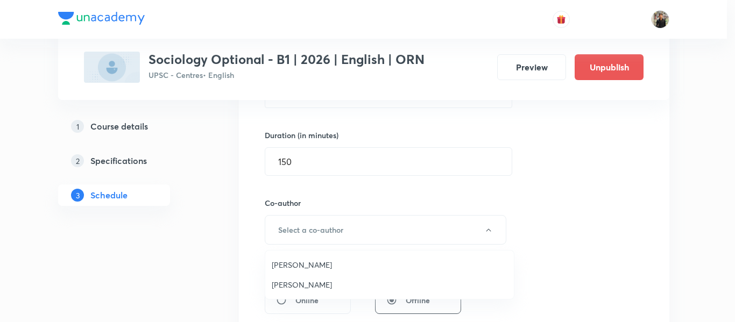
click at [306, 283] on span "[PERSON_NAME]" at bounding box center [390, 284] width 236 height 11
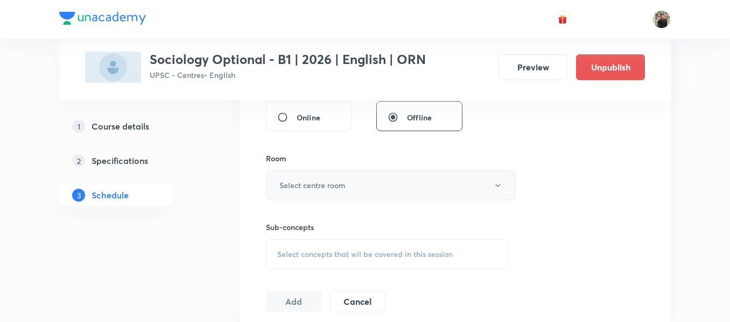
scroll to position [495, 0]
click at [290, 183] on h6 "Select centre room" at bounding box center [312, 184] width 66 height 11
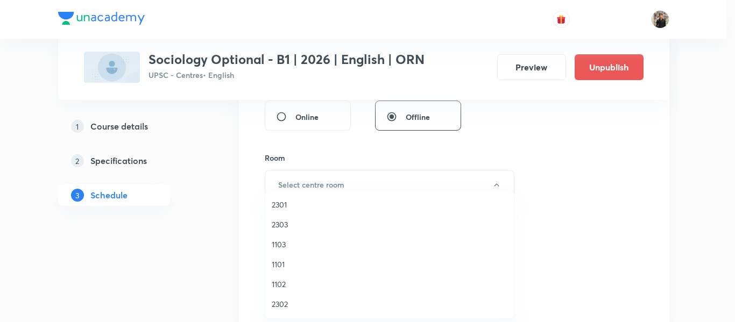
click at [283, 201] on span "2301" at bounding box center [390, 204] width 236 height 11
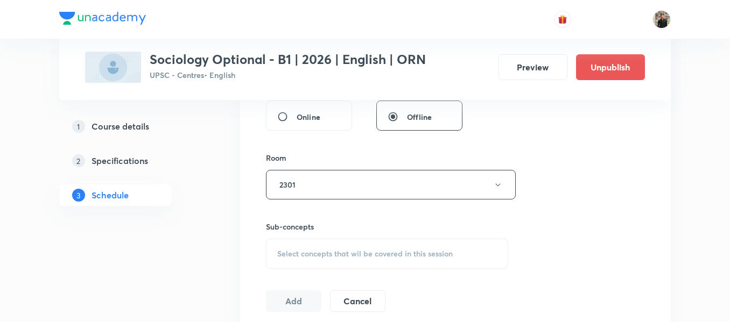
scroll to position [540, 0]
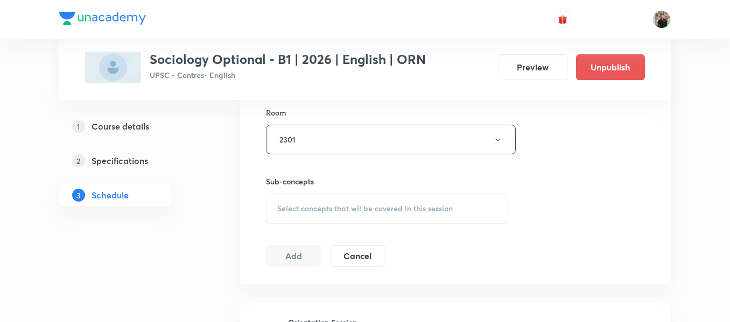
click at [283, 200] on div "Select concepts that wil be covered in this session" at bounding box center [387, 209] width 242 height 30
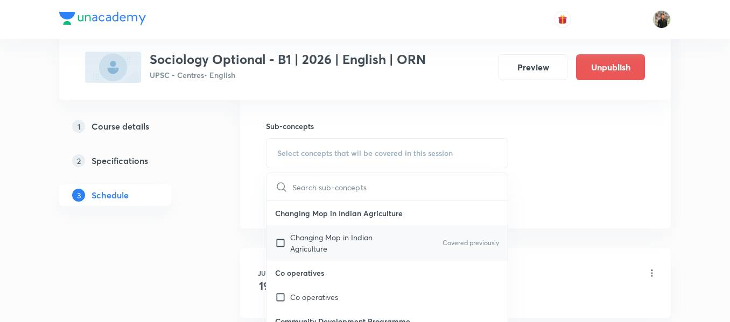
scroll to position [596, 0]
click at [279, 238] on input "checkbox" at bounding box center [282, 242] width 15 height 23
checkbox input "true"
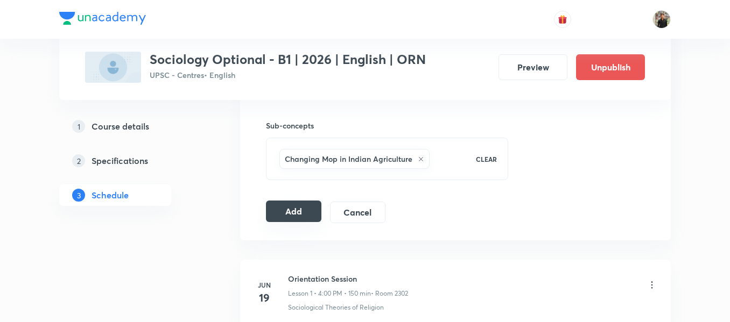
click at [289, 211] on button "Add" at bounding box center [293, 212] width 55 height 22
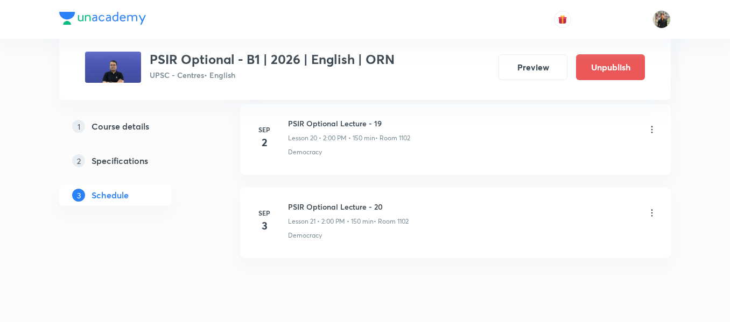
scroll to position [2292, 0]
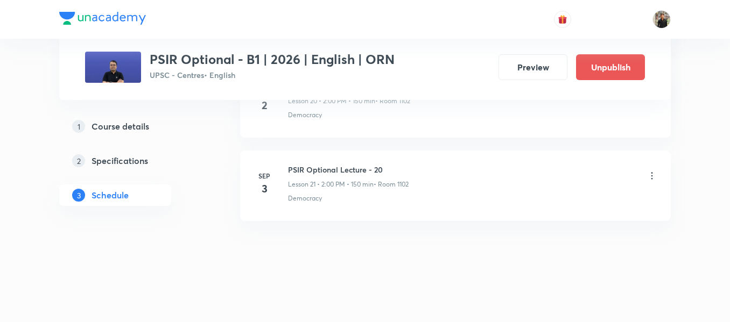
click at [323, 166] on h6 "PSIR Optional Lecture - 20" at bounding box center [348, 169] width 121 height 11
copy h6 "PSIR Optional Lecture - 20"
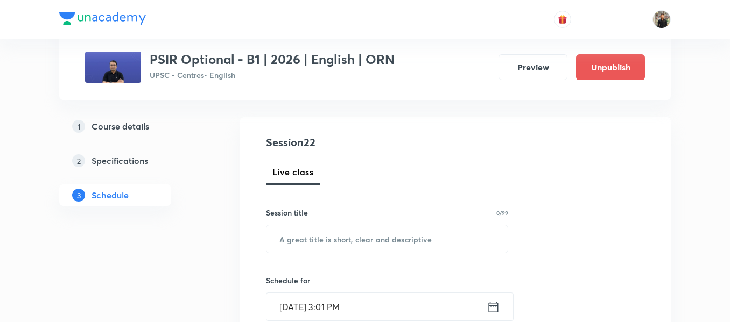
scroll to position [108, 0]
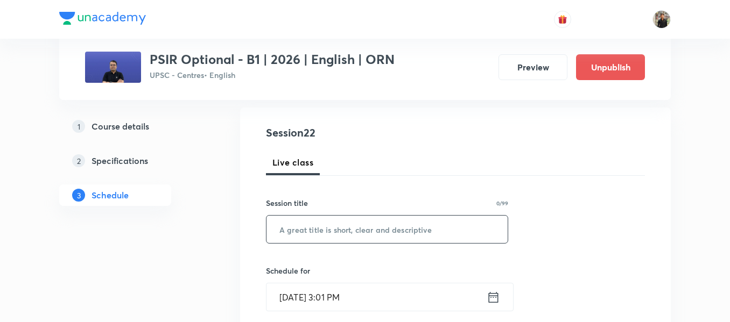
click at [316, 234] on input "text" at bounding box center [386, 229] width 241 height 27
paste input "PSIR Optional Lecture - 20"
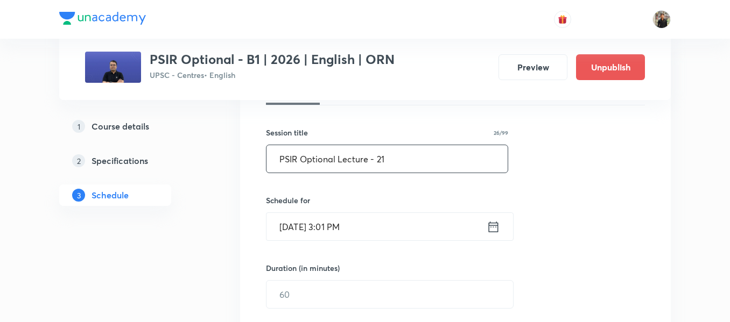
scroll to position [181, 0]
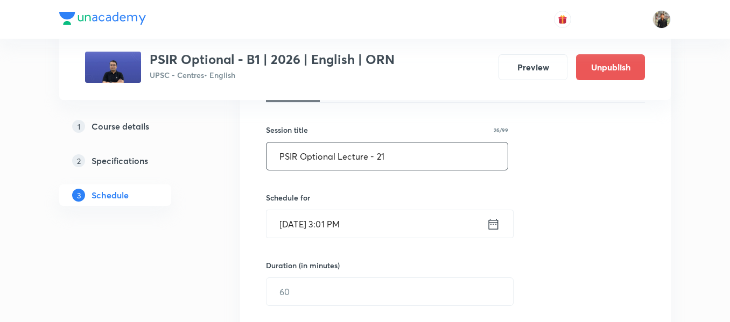
type input "PSIR Optional Lecture - 21"
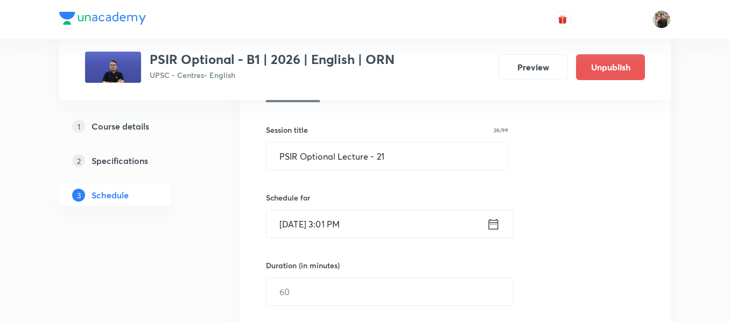
click at [495, 224] on icon at bounding box center [492, 224] width 13 height 15
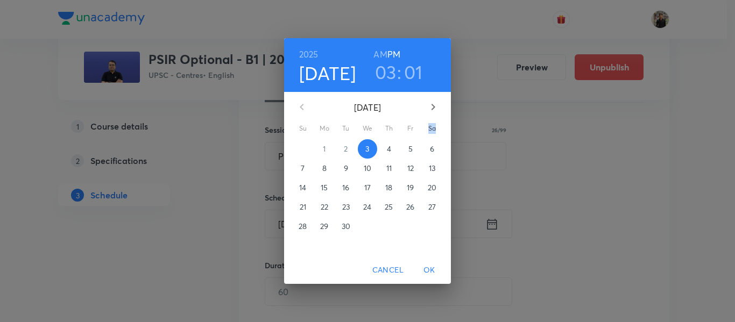
click at [495, 224] on div "[DATE] 03 : 01 AM PM [DATE] Su Mo Tu We Th Fr Sa 31 1 2 3 4 5 6 7 8 9 10 11 12 …" at bounding box center [367, 161] width 735 height 322
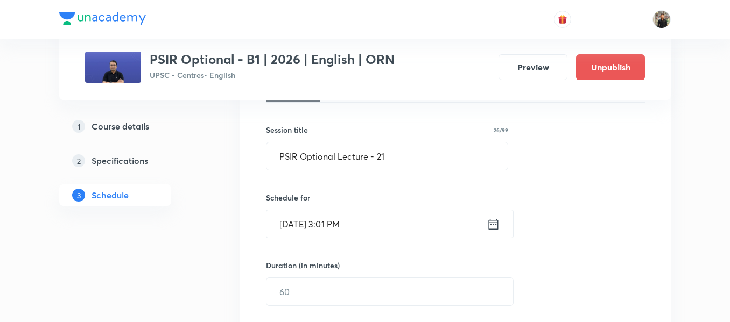
click at [493, 233] on div "Sep 3, 2025, 3:01 PM ​" at bounding box center [390, 224] width 248 height 29
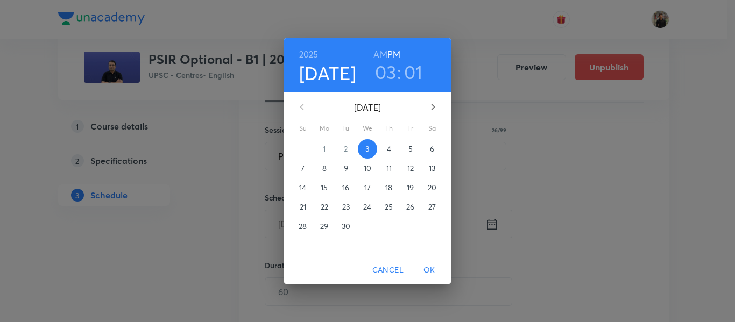
click at [390, 150] on p "4" at bounding box center [389, 149] width 4 height 11
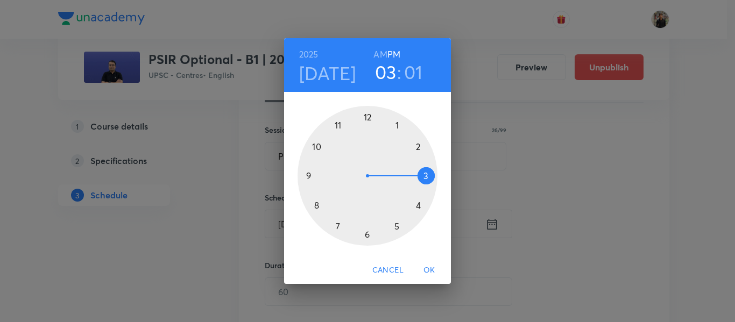
click at [416, 149] on div at bounding box center [368, 176] width 140 height 140
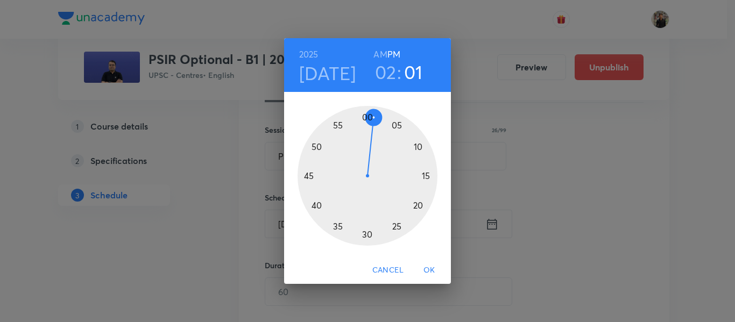
click at [368, 115] on div at bounding box center [368, 176] width 140 height 140
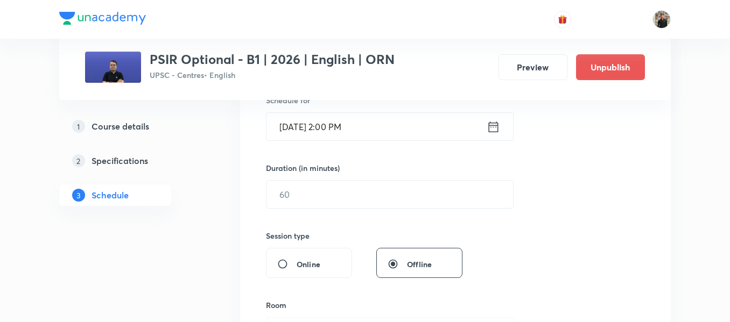
scroll to position [302, 0]
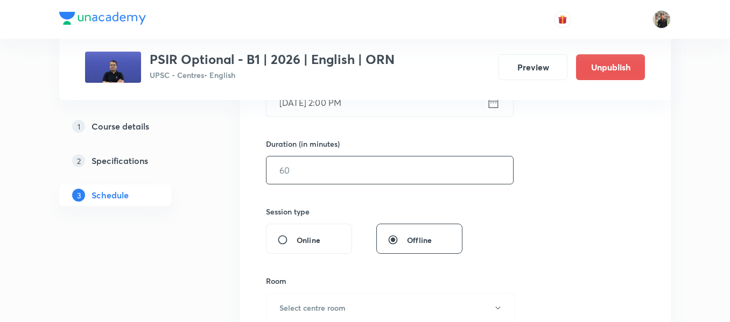
click at [355, 173] on input "text" at bounding box center [389, 170] width 246 height 27
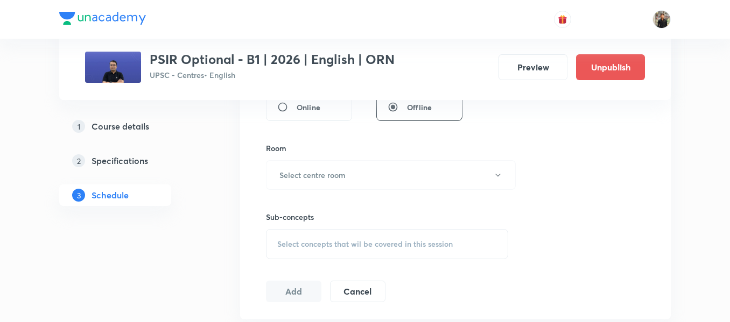
scroll to position [436, 0]
type input "150"
click at [355, 173] on button "Select centre room" at bounding box center [391, 175] width 250 height 30
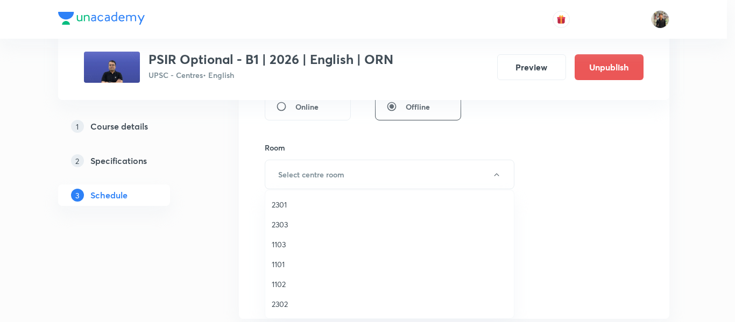
click at [284, 284] on span "1102" at bounding box center [390, 284] width 236 height 11
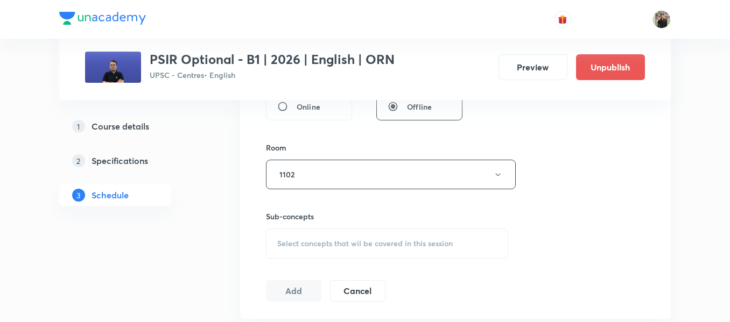
scroll to position [485, 0]
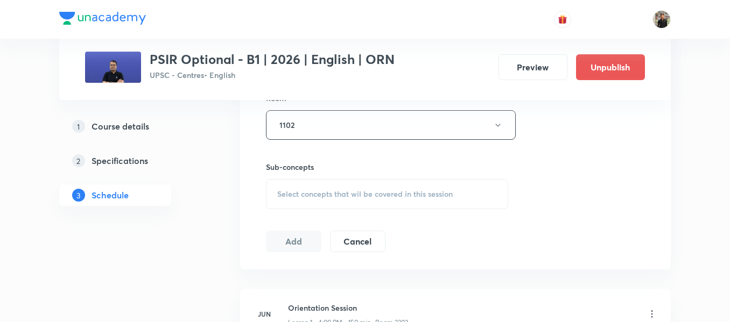
click at [293, 197] on span "Select concepts that wil be covered in this session" at bounding box center [364, 194] width 175 height 9
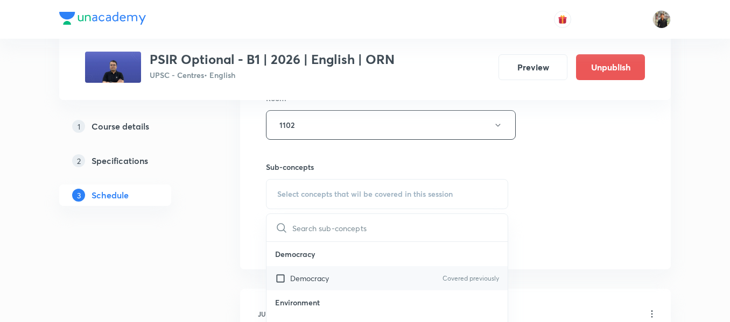
click at [283, 279] on input "checkbox" at bounding box center [282, 278] width 15 height 11
checkbox input "true"
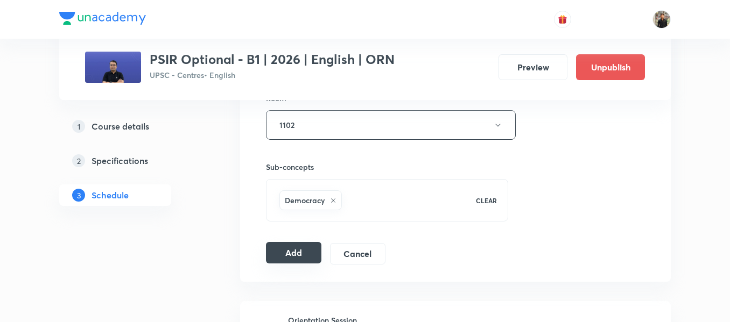
click at [274, 257] on button "Add" at bounding box center [293, 253] width 55 height 22
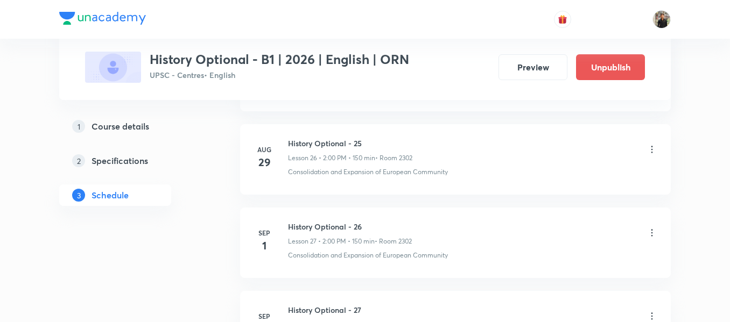
scroll to position [2959, 0]
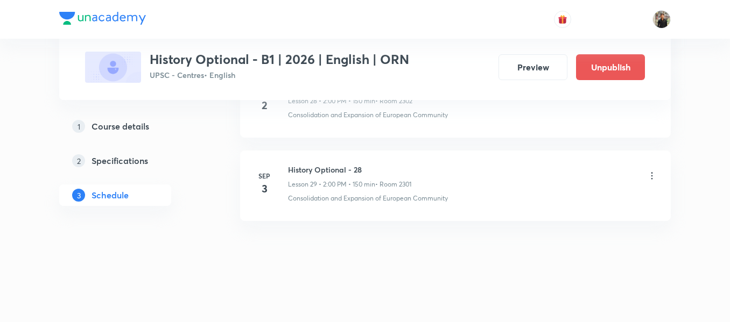
click at [316, 168] on h6 "History Optional - 28" at bounding box center [349, 169] width 123 height 11
copy h6 "History Optional - 28"
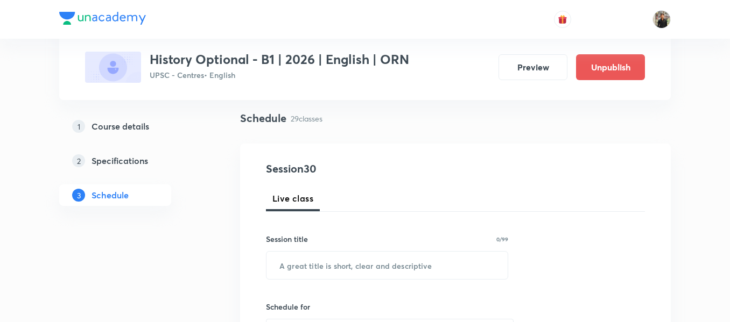
scroll to position [72, 0]
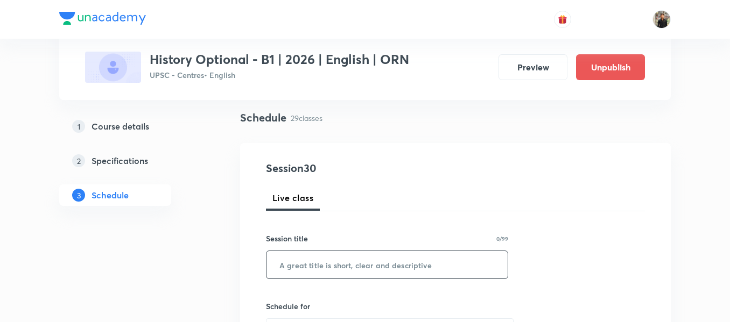
click at [309, 256] on input "text" at bounding box center [386, 264] width 241 height 27
paste input "History Optional - 28"
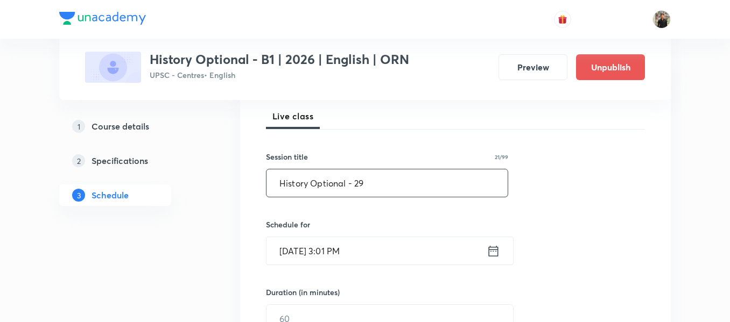
scroll to position [156, 0]
type input "History Optional - 29"
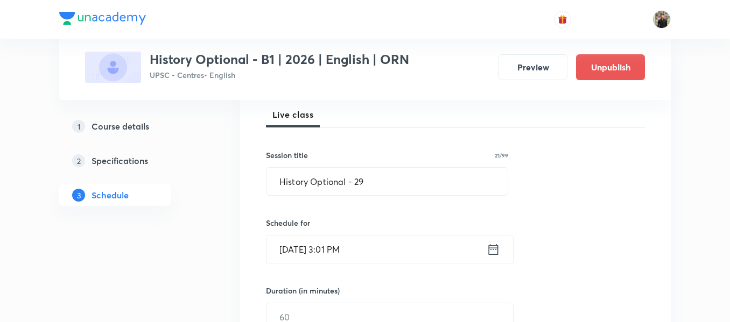
click at [491, 250] on icon at bounding box center [494, 249] width 10 height 11
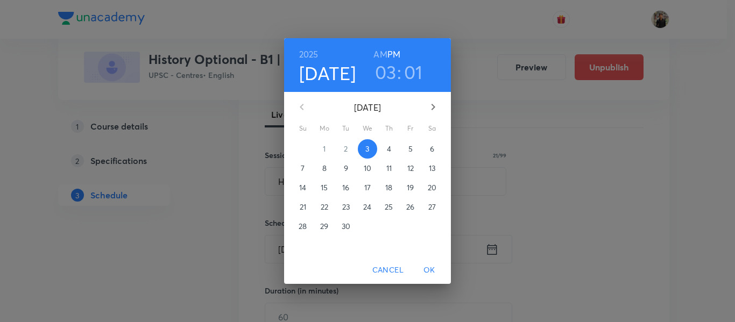
click at [387, 148] on p "4" at bounding box center [389, 149] width 4 height 11
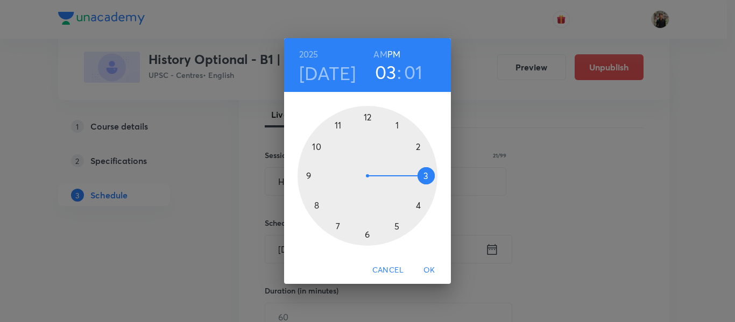
click at [415, 147] on div at bounding box center [368, 176] width 140 height 140
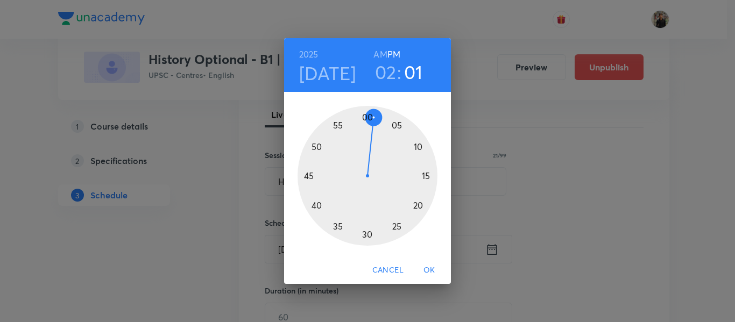
click at [367, 115] on div at bounding box center [368, 176] width 140 height 140
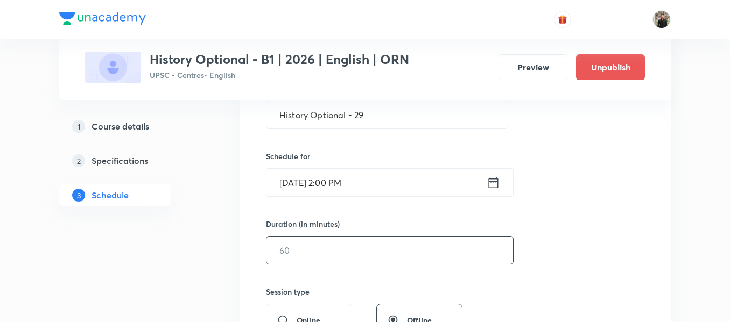
scroll to position [223, 0]
click at [331, 258] on input "text" at bounding box center [389, 249] width 246 height 27
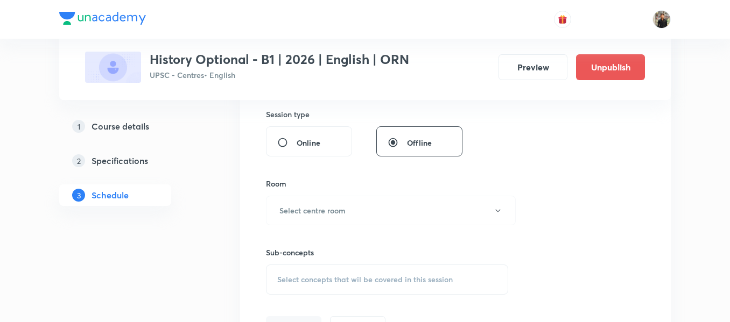
scroll to position [401, 0]
type input "150"
click at [323, 207] on h6 "Select centre room" at bounding box center [312, 209] width 66 height 11
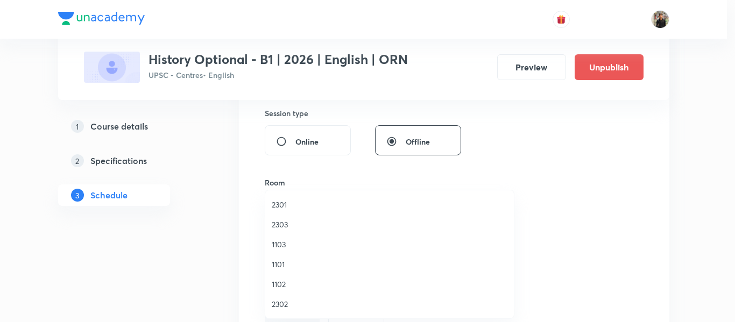
click at [275, 302] on span "2302" at bounding box center [390, 304] width 236 height 11
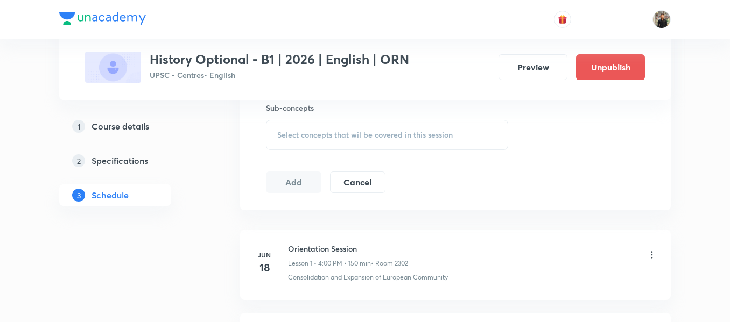
scroll to position [546, 0]
click at [295, 130] on span "Select concepts that wil be covered in this session" at bounding box center [364, 134] width 175 height 9
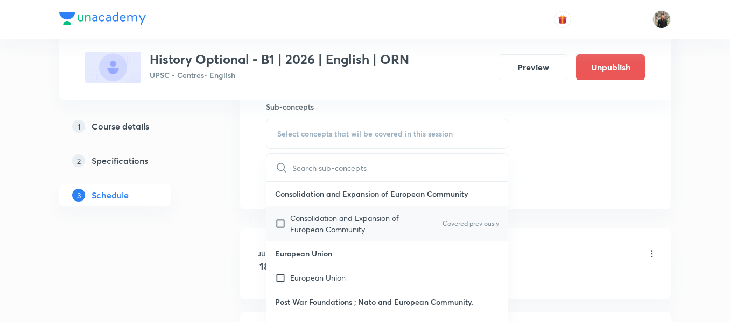
click at [279, 224] on input "checkbox" at bounding box center [282, 224] width 15 height 23
checkbox input "true"
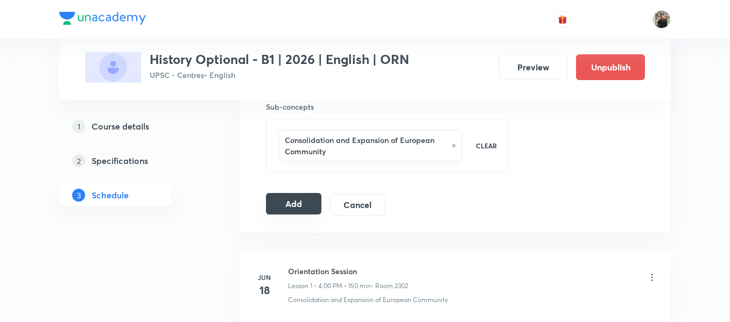
click at [281, 207] on button "Add" at bounding box center [293, 204] width 55 height 22
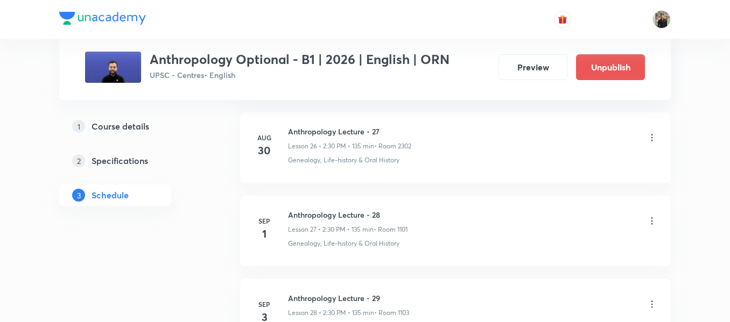
scroll to position [2876, 0]
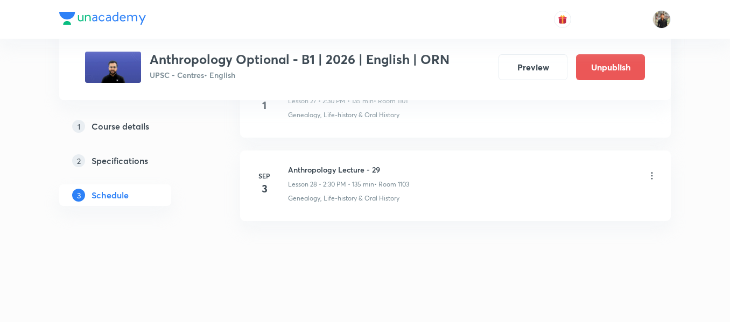
click at [301, 173] on h6 "Anthropology Lecture - 29" at bounding box center [348, 169] width 121 height 11
copy h6 "Anthropology Lecture - 29"
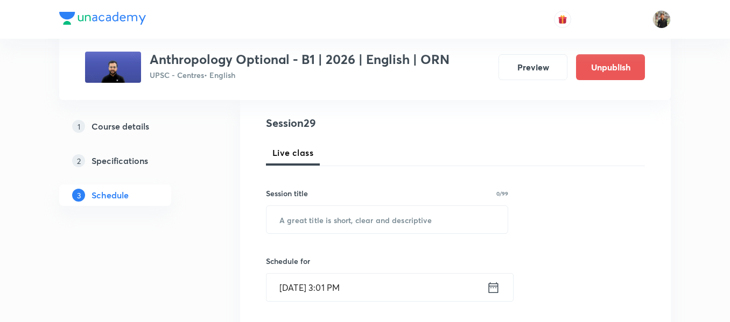
scroll to position [119, 0]
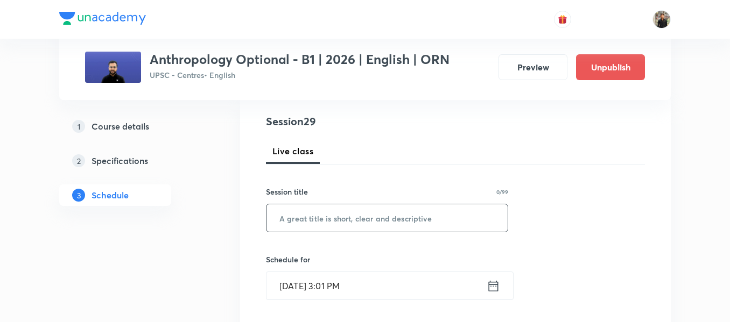
click at [314, 224] on input "text" at bounding box center [386, 217] width 241 height 27
paste input "Anthropology Lecture - 29"
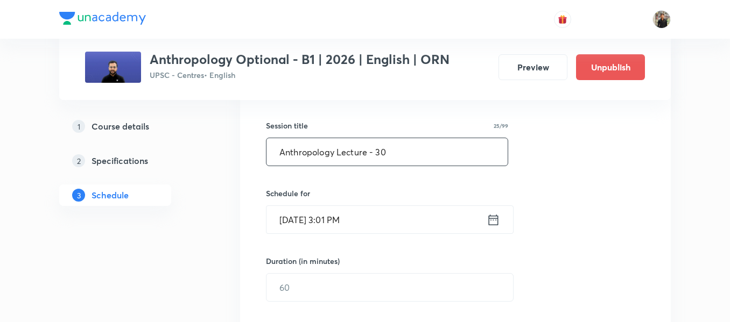
scroll to position [186, 0]
type input "Anthropology Lecture - 30"
click at [495, 220] on icon at bounding box center [492, 219] width 13 height 15
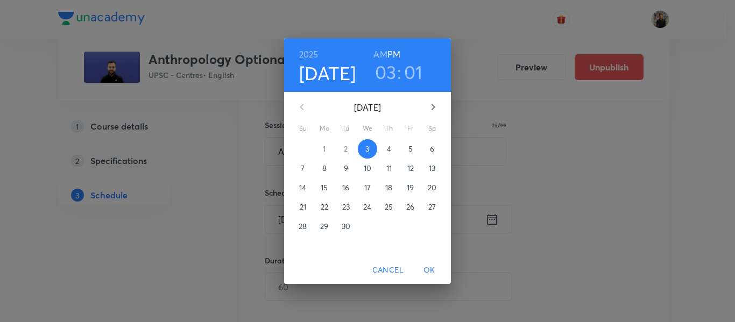
click at [392, 150] on span "4" at bounding box center [388, 149] width 19 height 11
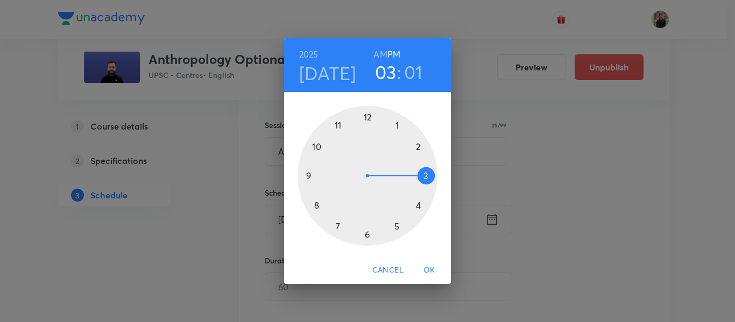
click at [417, 147] on div at bounding box center [368, 176] width 140 height 140
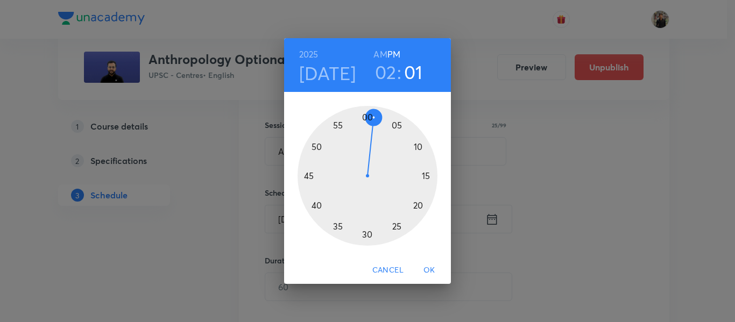
click at [365, 231] on div at bounding box center [368, 176] width 140 height 140
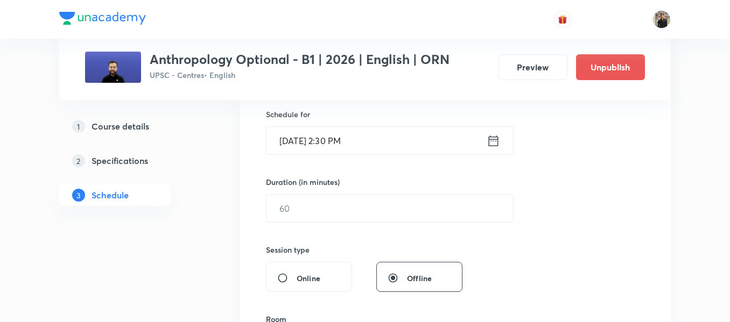
scroll to position [269, 0]
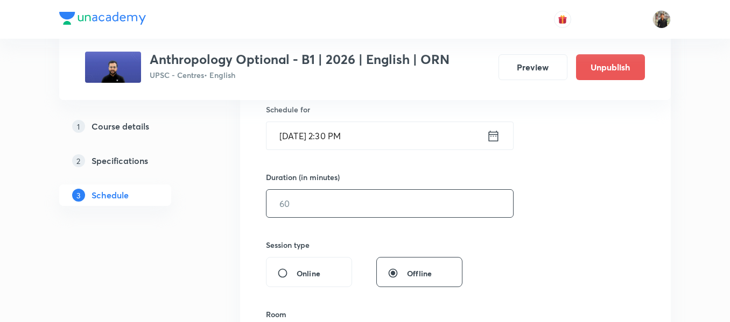
click at [355, 204] on input "text" at bounding box center [389, 203] width 246 height 27
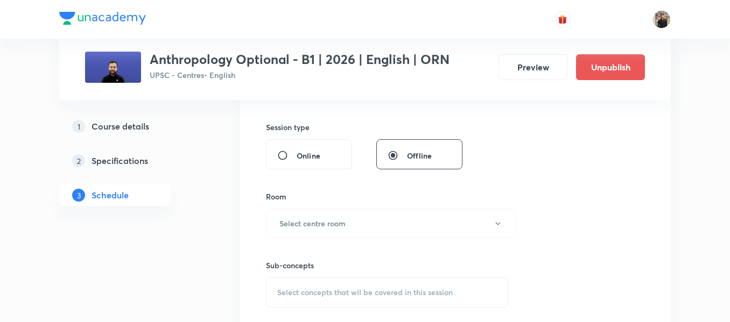
scroll to position [387, 0]
type input "135"
click at [345, 217] on h6 "Select centre room" at bounding box center [312, 222] width 66 height 11
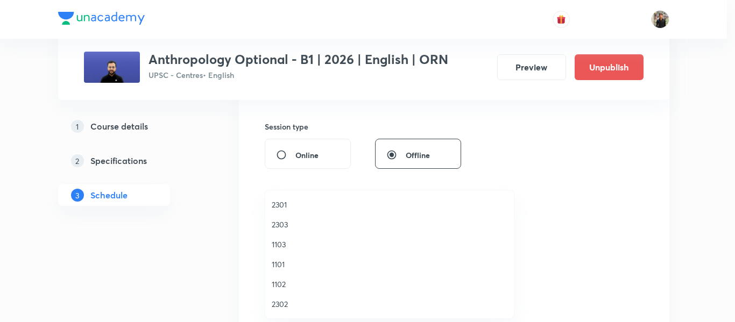
click at [281, 241] on span "1103" at bounding box center [390, 244] width 236 height 11
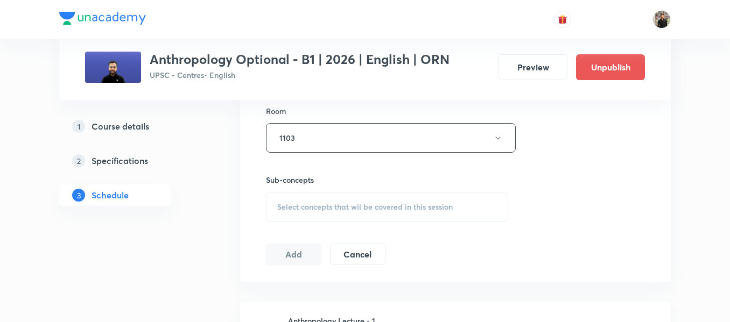
scroll to position [474, 0]
click at [286, 211] on div "Select concepts that wil be covered in this session" at bounding box center [387, 206] width 242 height 30
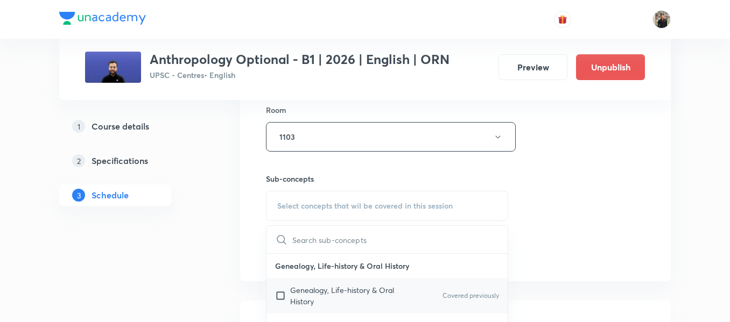
click at [280, 296] on input "checkbox" at bounding box center [282, 296] width 15 height 23
checkbox input "true"
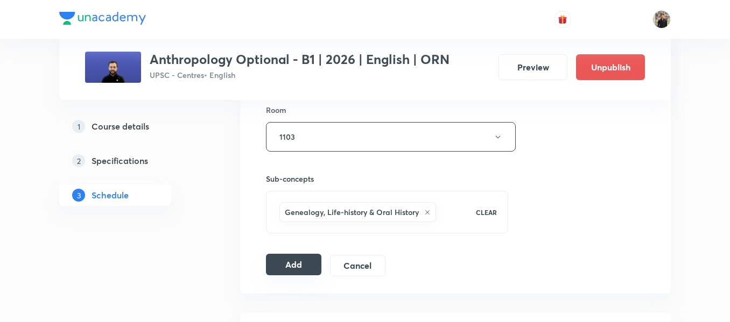
click at [298, 262] on button "Add" at bounding box center [293, 265] width 55 height 22
